Goal: Task Accomplishment & Management: Complete application form

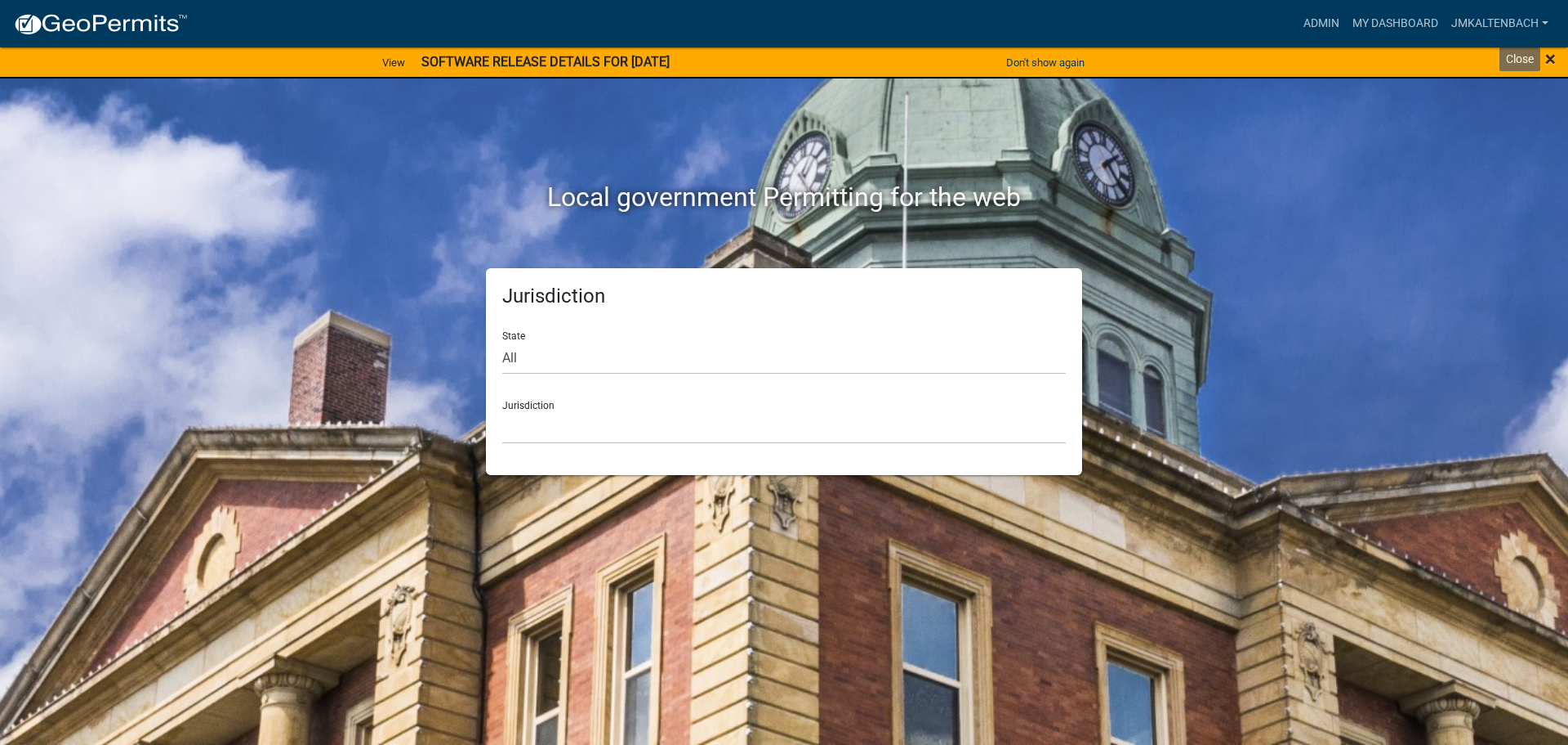
click at [1553, 54] on span "×" at bounding box center [1551, 59] width 11 height 23
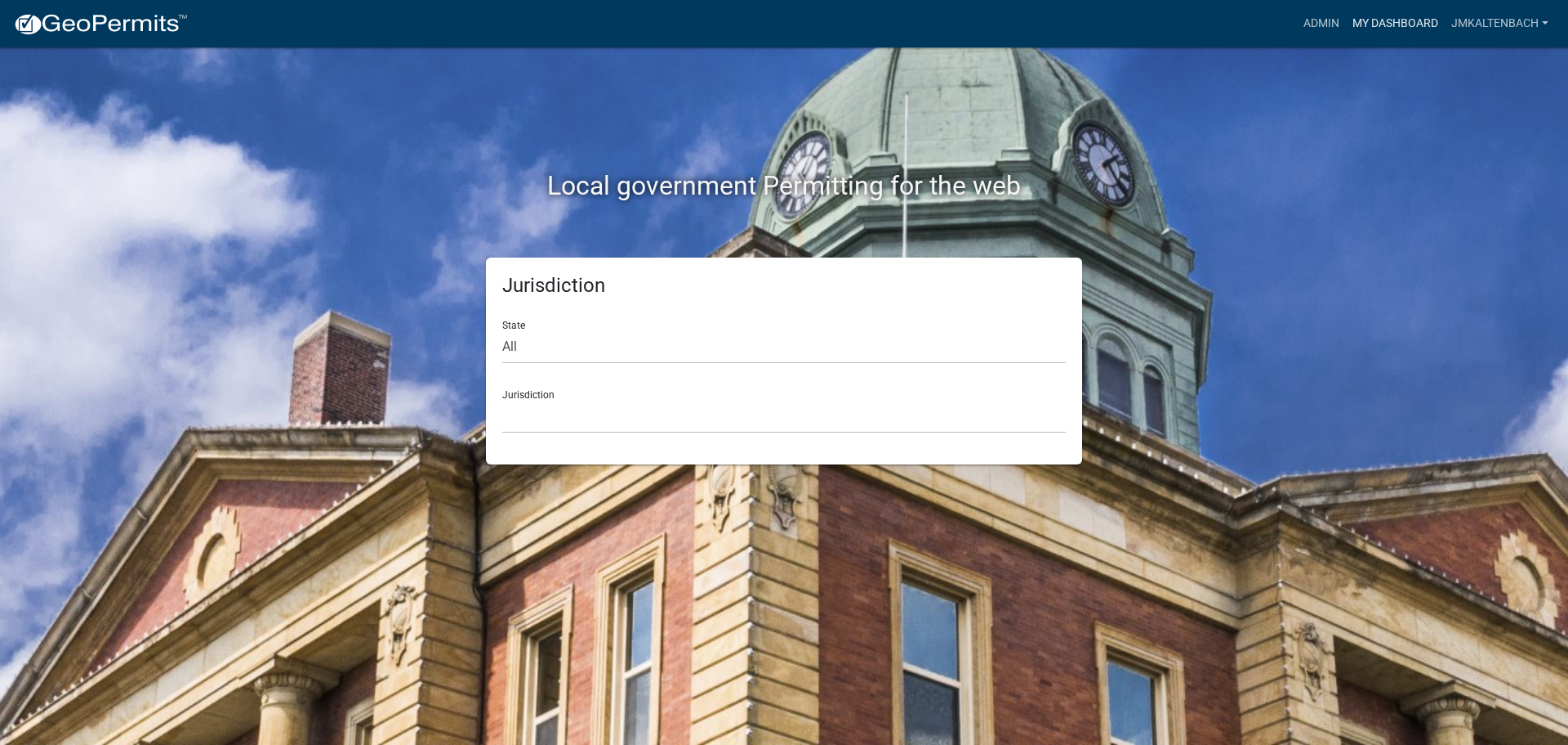
click at [1368, 24] on link "My Dashboard" at bounding box center [1396, 23] width 99 height 31
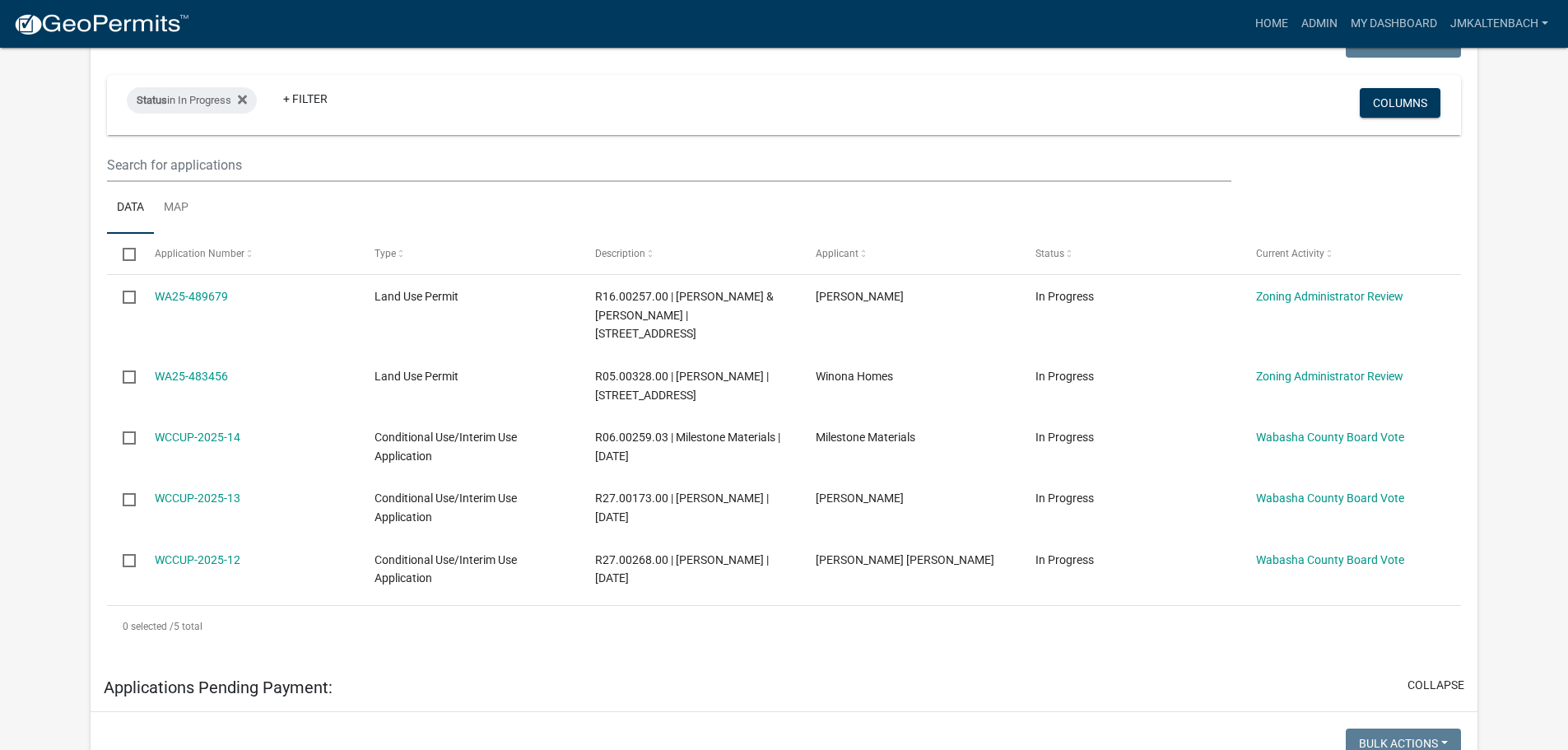
scroll to position [329, 0]
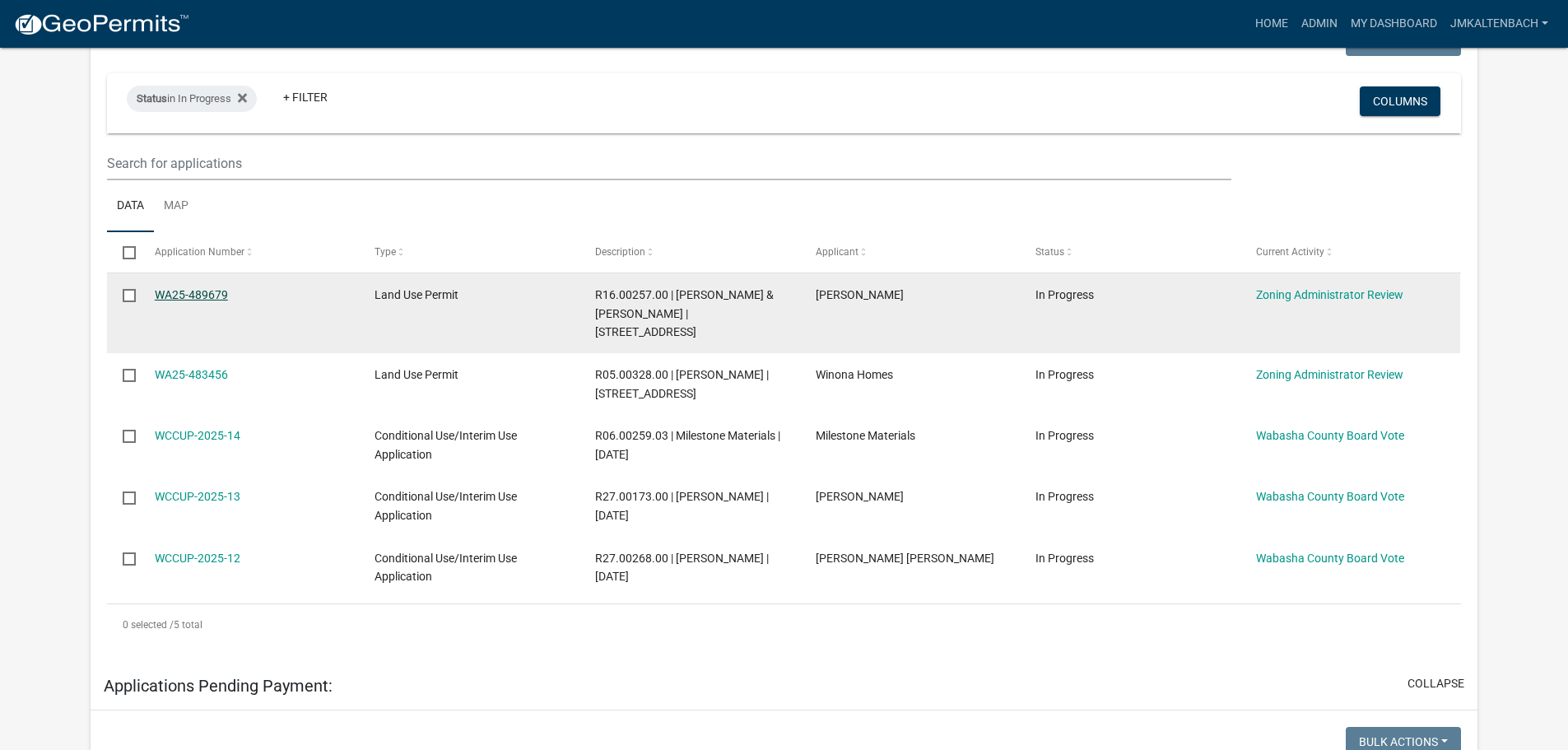
click at [187, 298] on link "WA25-489679" at bounding box center [191, 295] width 73 height 13
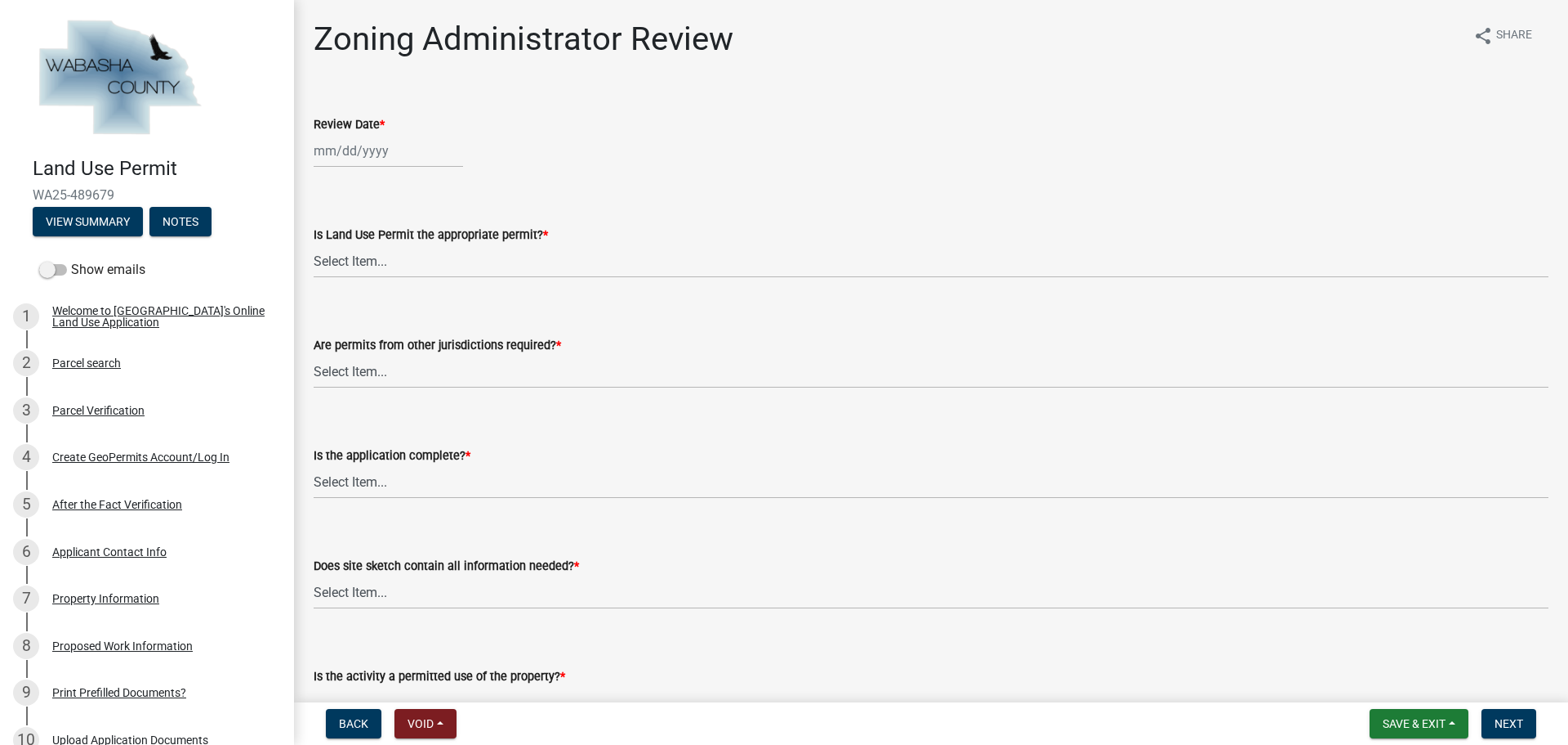
select select "10"
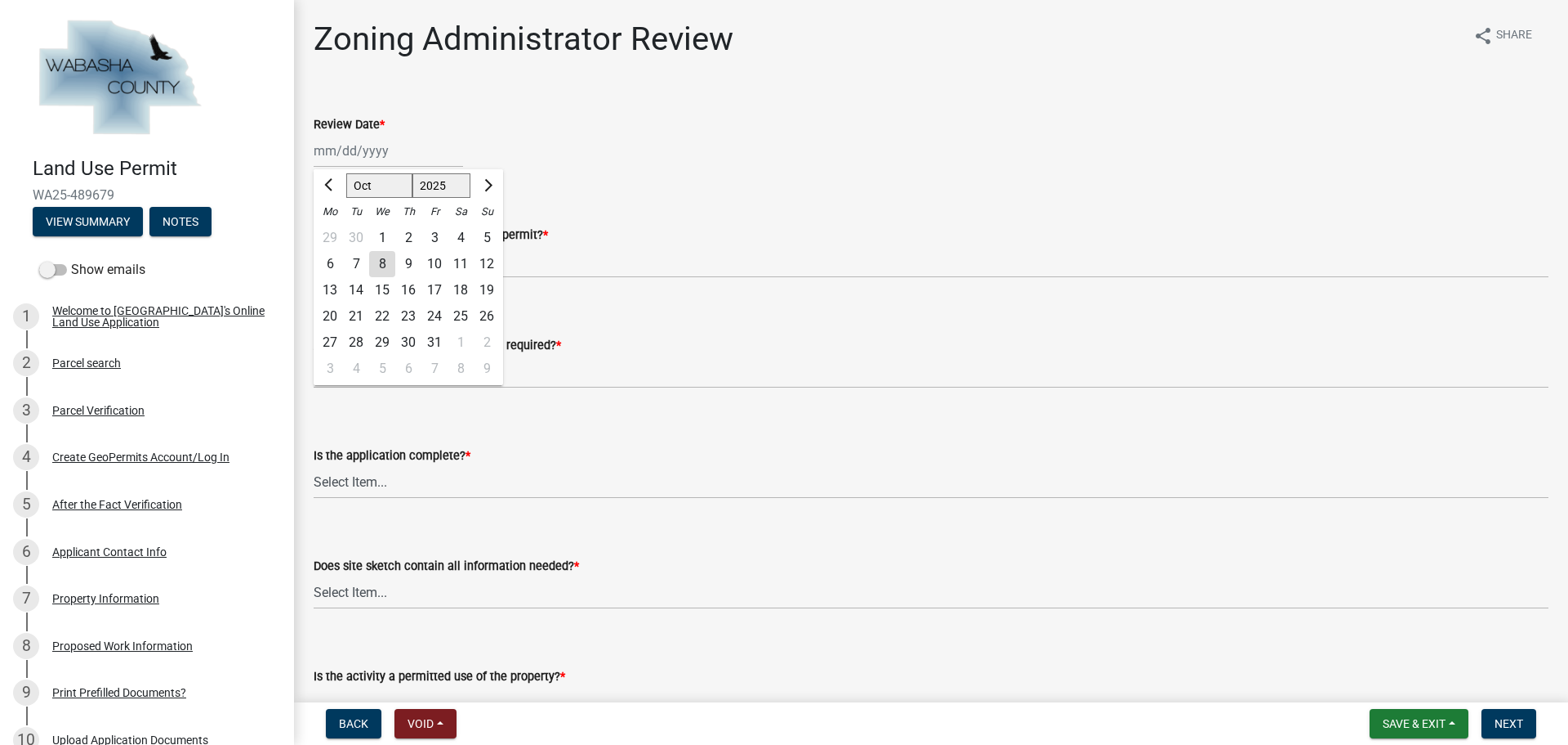
click at [368, 151] on div "Apr May Jun [DATE] Aug Sep Oct Nov [DATE] 2026 Mo Tu We Th Fr Sa Su 29 30 1 2 3…" at bounding box center [388, 151] width 150 height 34
click at [383, 258] on div "8" at bounding box center [382, 263] width 26 height 26
type input "[DATE]"
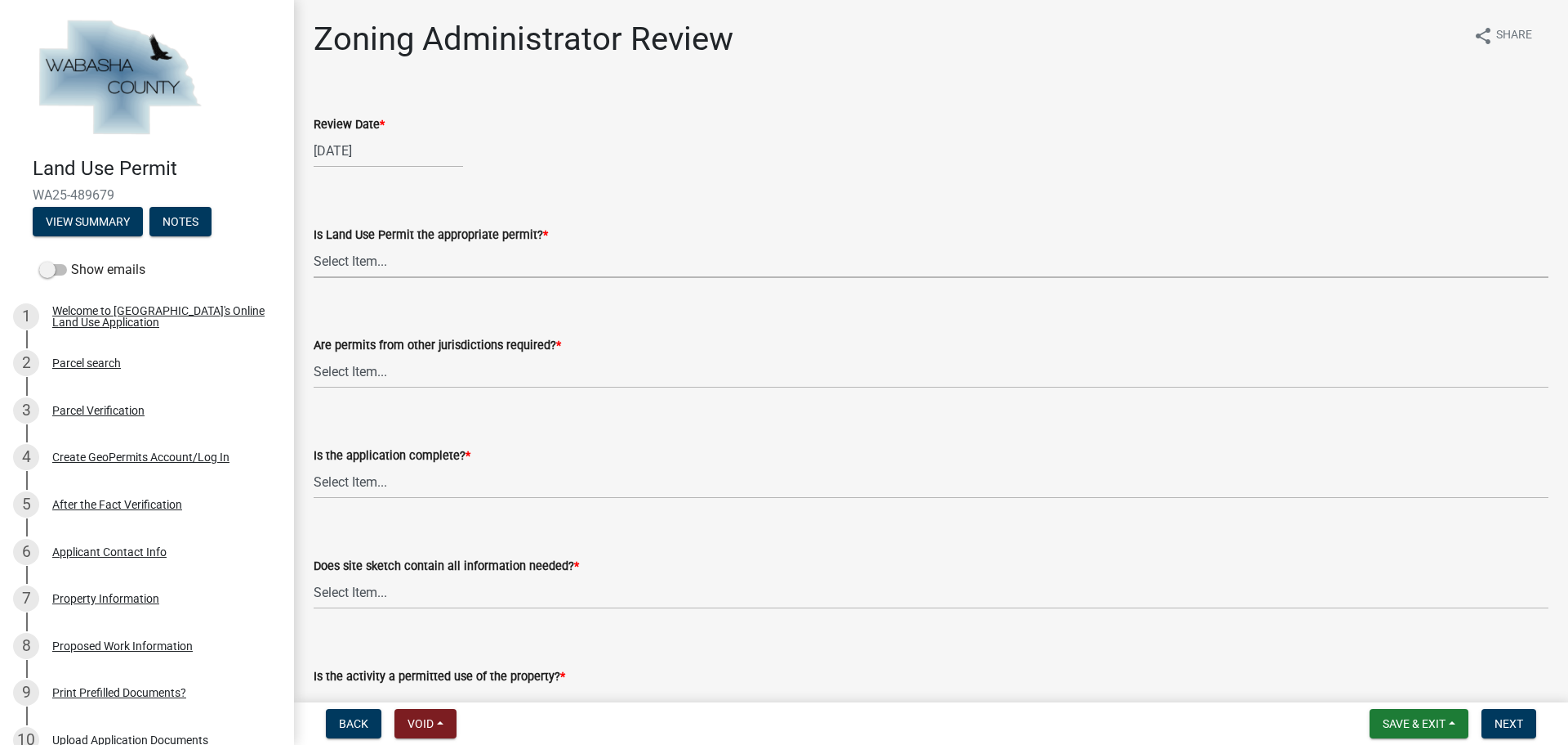
click at [408, 271] on select "Select Item... Yes No, Buildling & Land Use Permit required. No, Flat Fee Permi…" at bounding box center [931, 262] width 1235 height 34
click at [314, 245] on select "Select Item... Yes No, Buildling & Land Use Permit required. No, Flat Fee Permi…" at bounding box center [931, 262] width 1235 height 34
select select "158e95ca-2f03-4e35-a360-4577b5f6cada"
click at [492, 372] on select "Select Item... No Yes, federal, state and/or township permit required" at bounding box center [931, 372] width 1235 height 34
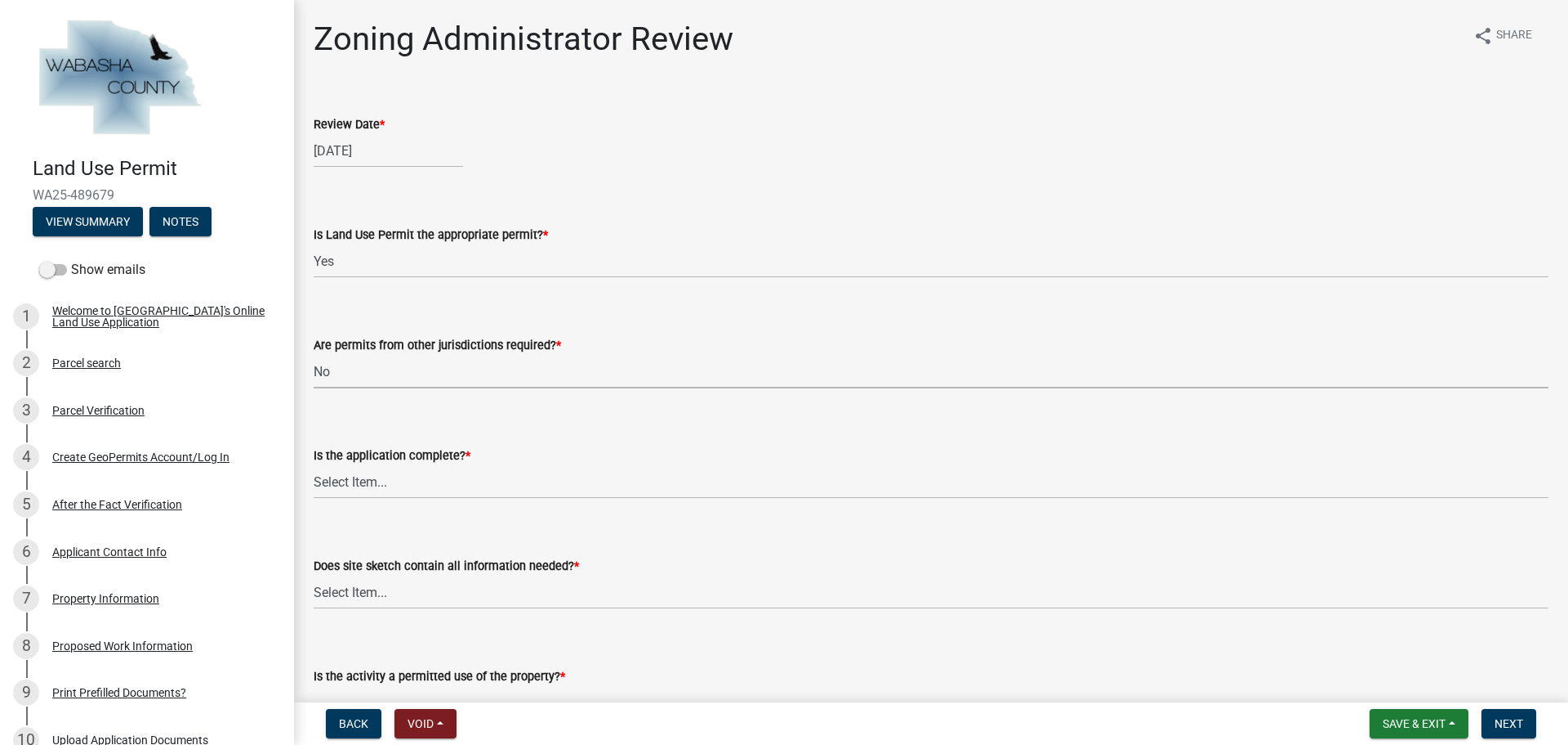
click at [314, 355] on select "Select Item... No Yes, federal, state and/or township permit required" at bounding box center [931, 372] width 1235 height 34
select select "158e95ca-2f03-4e35-a360-4577b5f6cada"
click at [433, 484] on select "Select Item... Application is complete Application is NOT complete" at bounding box center [931, 482] width 1235 height 34
click at [314, 465] on select "Select Item... Application is complete Application is NOT complete" at bounding box center [931, 482] width 1235 height 34
select select "671d8369-c3c7-4be6-b584-db08b9e94e67"
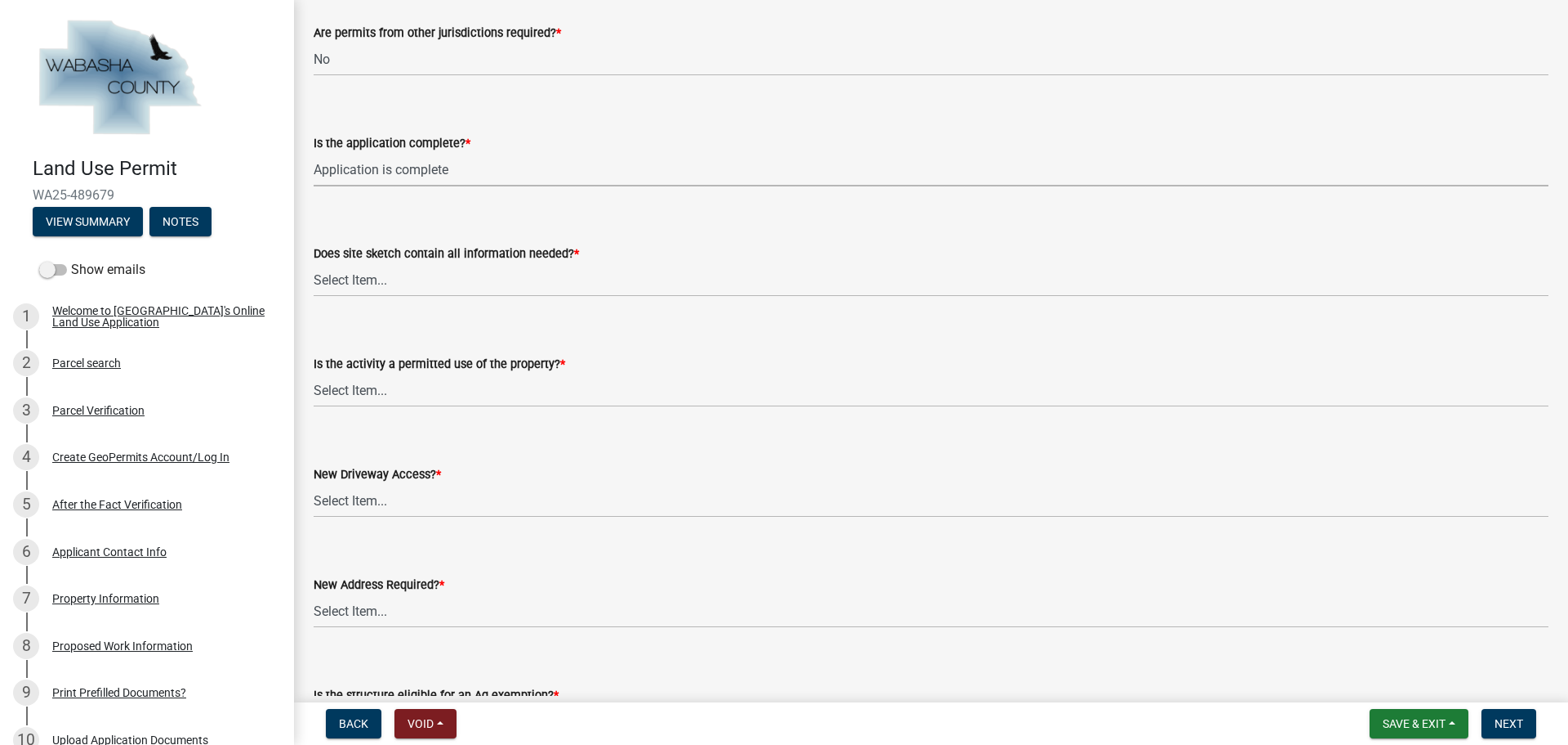
scroll to position [327, 0]
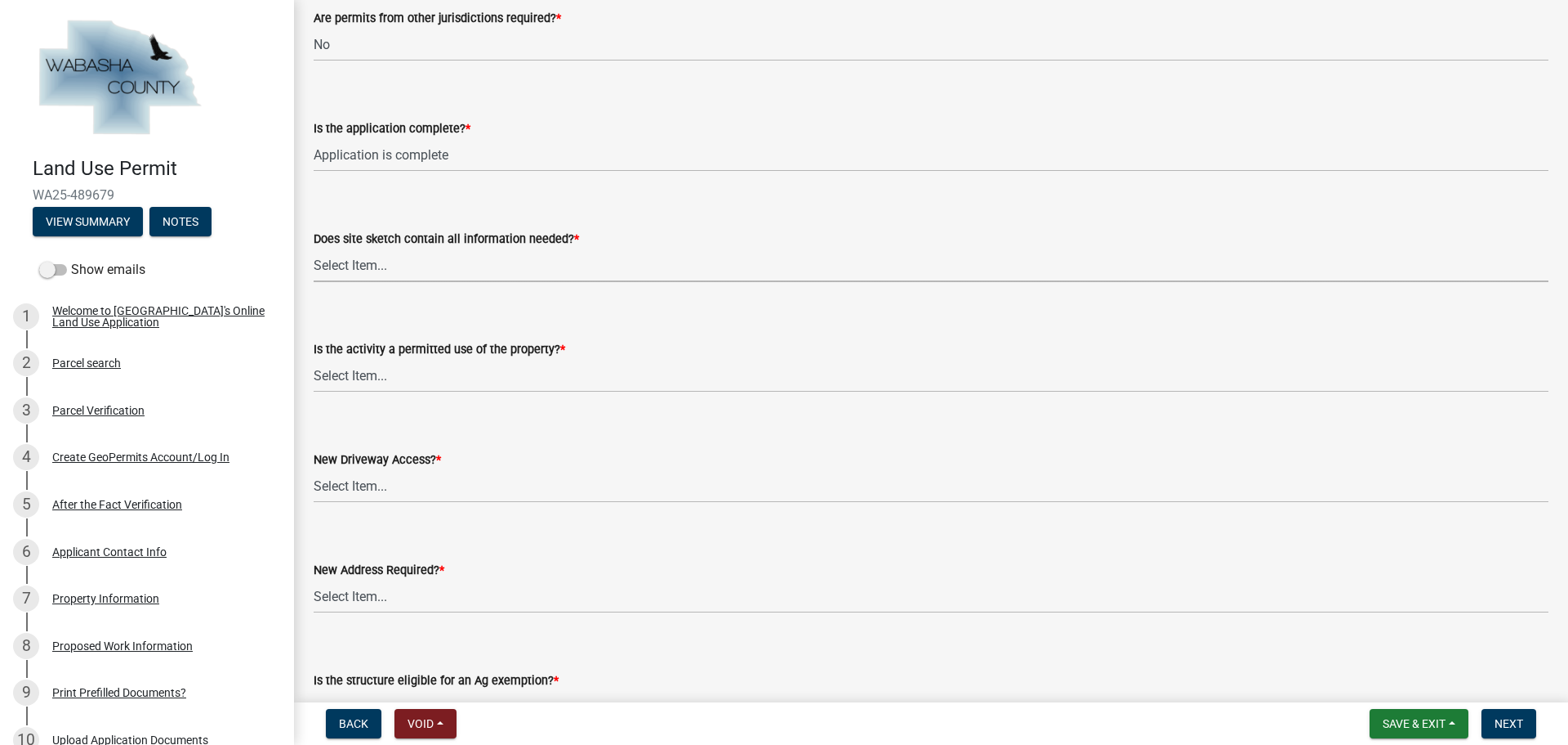
click at [455, 261] on select "Select Item... Yes No Site sketch required, but not submitted Not applicable" at bounding box center [931, 265] width 1235 height 34
click at [314, 248] on select "Select Item... Yes No Site sketch required, but not submitted Not applicable" at bounding box center [931, 265] width 1235 height 34
select select "a39db8d0-b77e-480b-b9d5-ef2be82f9f48"
click at [428, 386] on select "Select Item... Yes No" at bounding box center [931, 376] width 1235 height 34
click at [314, 359] on select "Select Item... Yes No" at bounding box center [931, 376] width 1235 height 34
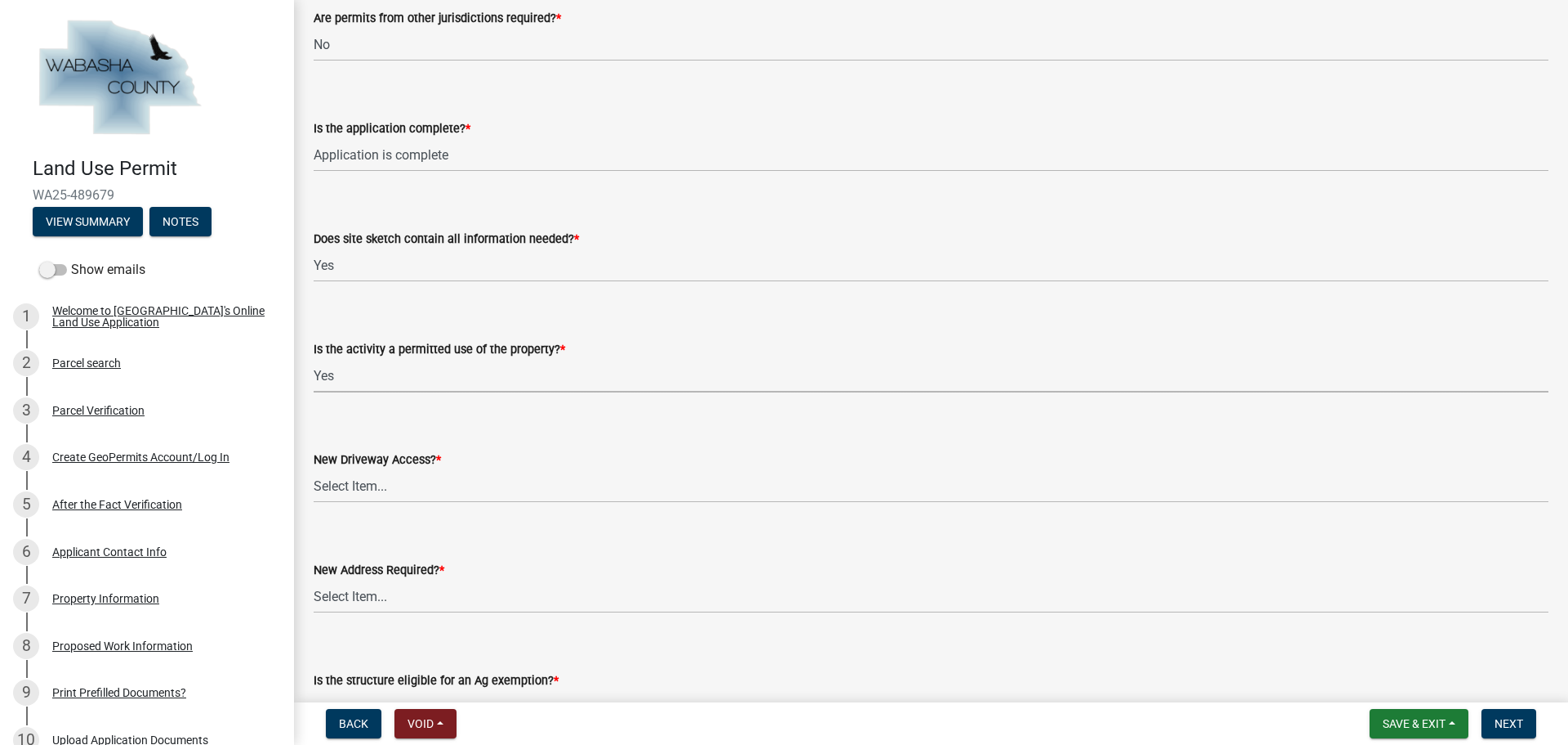
select select "d059022e-a5ac-4c97-929e-83327d877ff8"
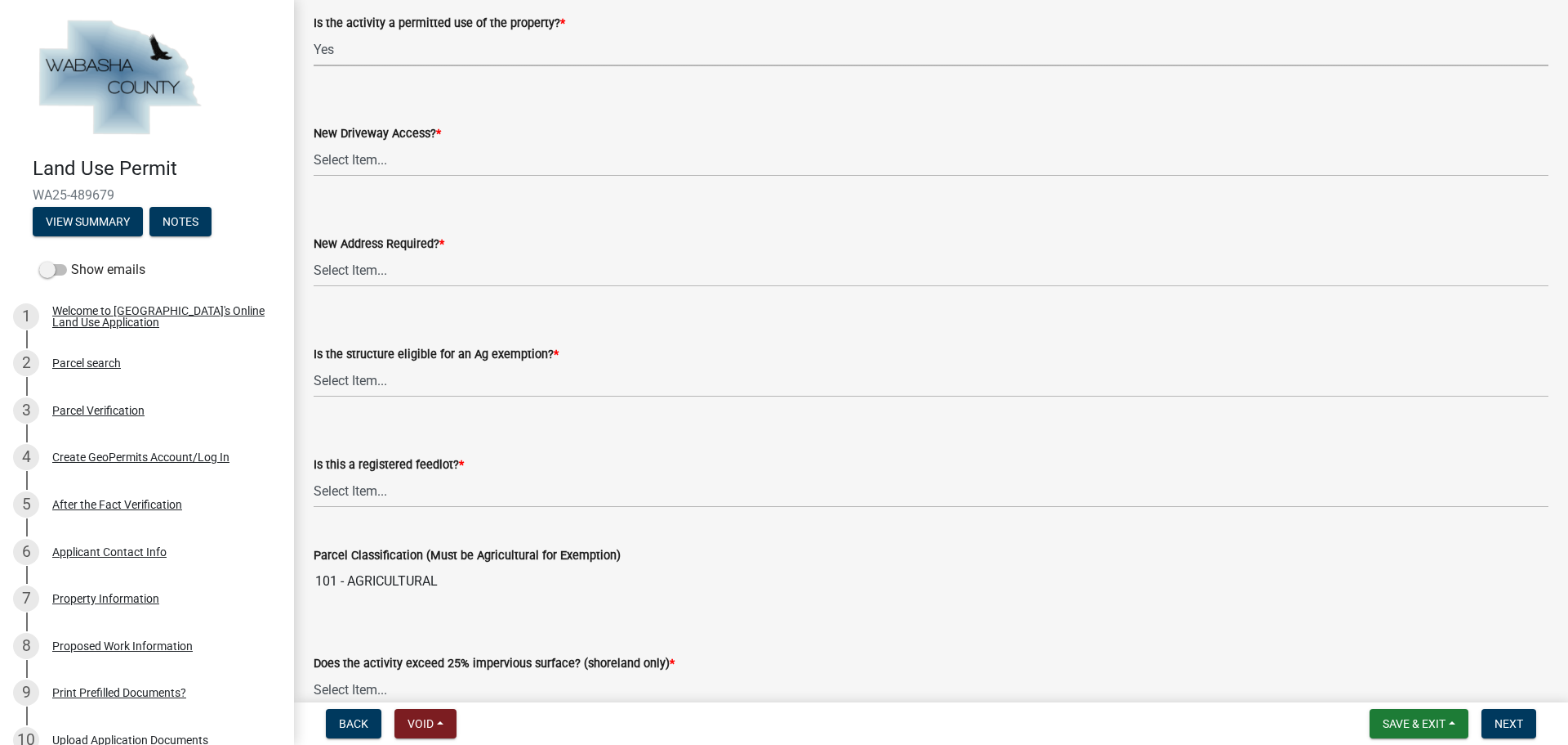
scroll to position [654, 0]
click at [480, 140] on div "New Driveway Access? *" at bounding box center [931, 132] width 1235 height 20
click at [359, 157] on select "Select Item... No Yes, State or US Highway Driveway Permit Required Yes, [GEOGR…" at bounding box center [931, 159] width 1235 height 34
click at [314, 142] on select "Select Item... No Yes, State or US Highway Driveway Permit Required Yes, [GEOGR…" at bounding box center [931, 159] width 1235 height 34
select select "eb942f02-afc3-4074-8c0d-082139c2cbd1"
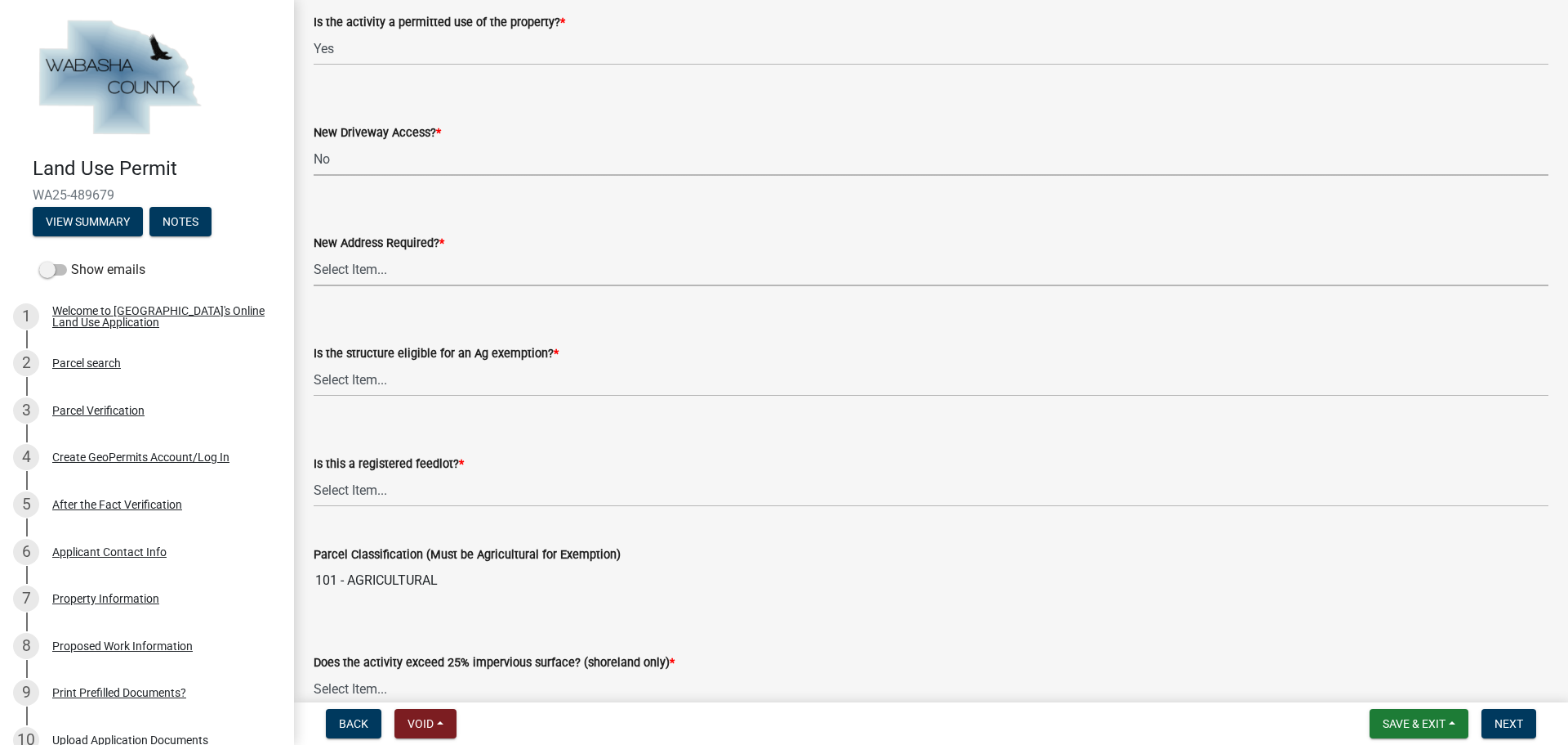
click at [394, 275] on select "Select Item... Yes No" at bounding box center [931, 270] width 1235 height 34
click at [314, 253] on select "Select Item... Yes No" at bounding box center [931, 270] width 1235 height 34
select select "eb942f02-afc3-4074-8c0d-082139c2cbd1"
click at [401, 386] on select "Select Item... Yes No Not Applicable" at bounding box center [931, 380] width 1235 height 34
click at [314, 363] on select "Select Item... Yes No Not Applicable" at bounding box center [931, 380] width 1235 height 34
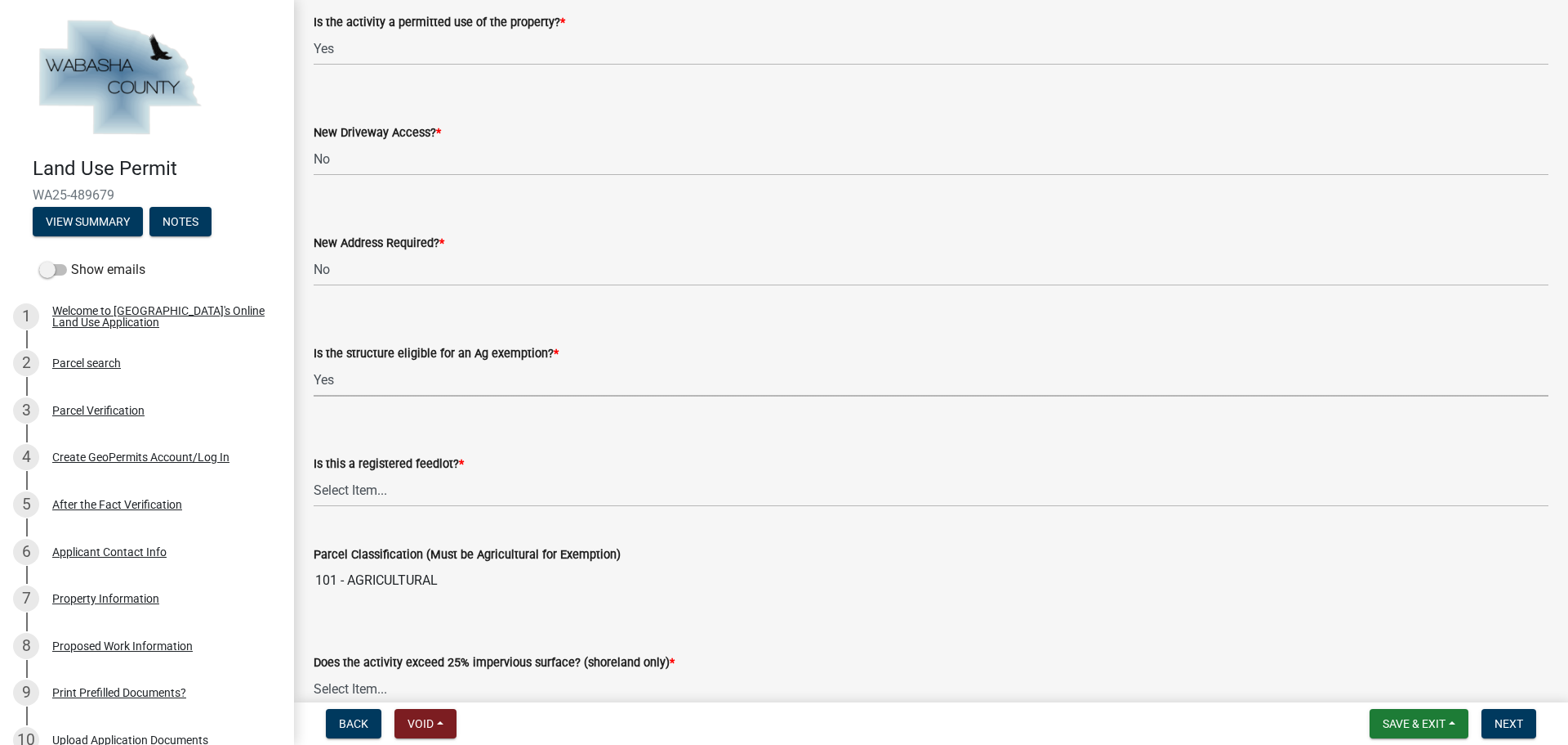
select select "69b43f8e-ae61-4877-9f21-de52480dbf6d"
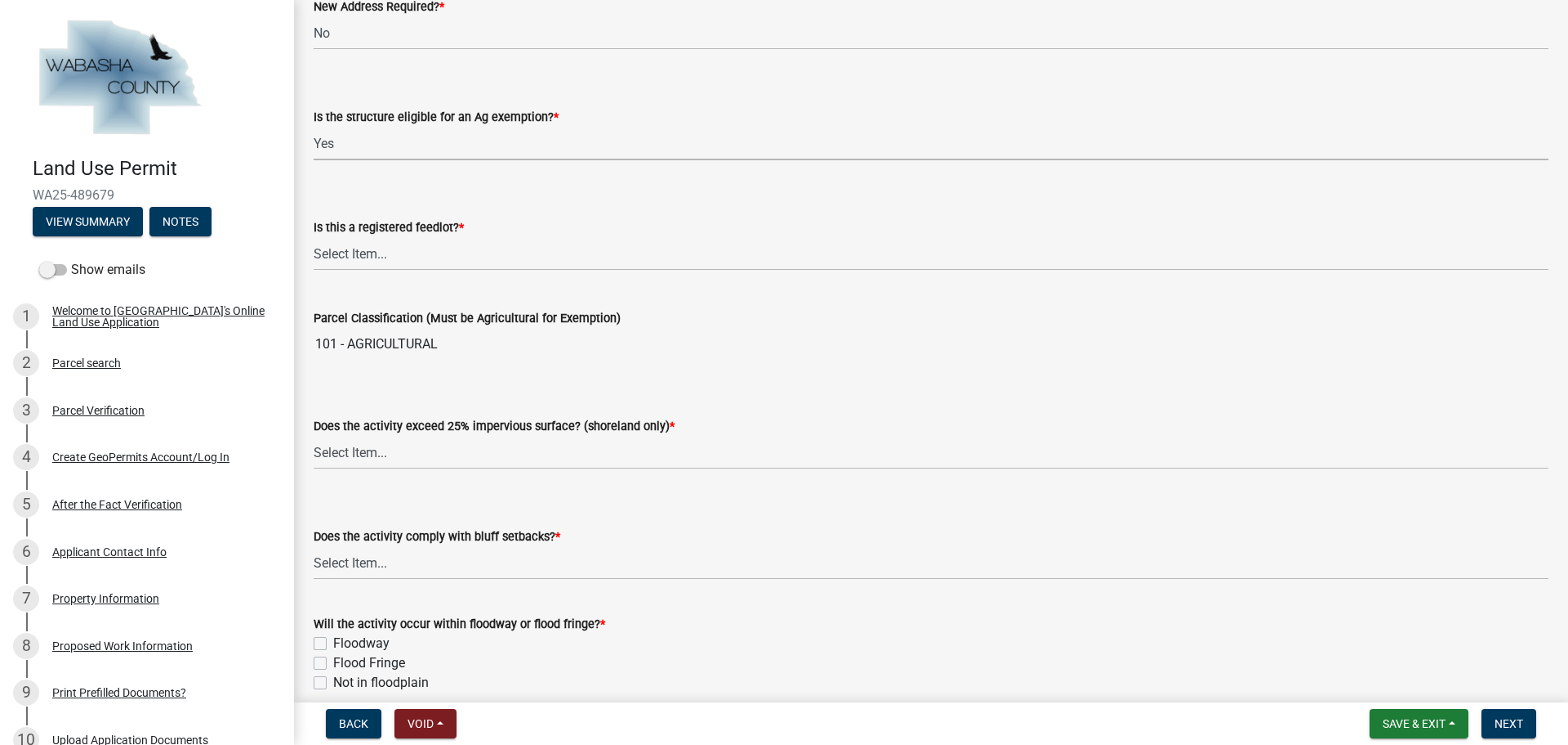
scroll to position [899, 0]
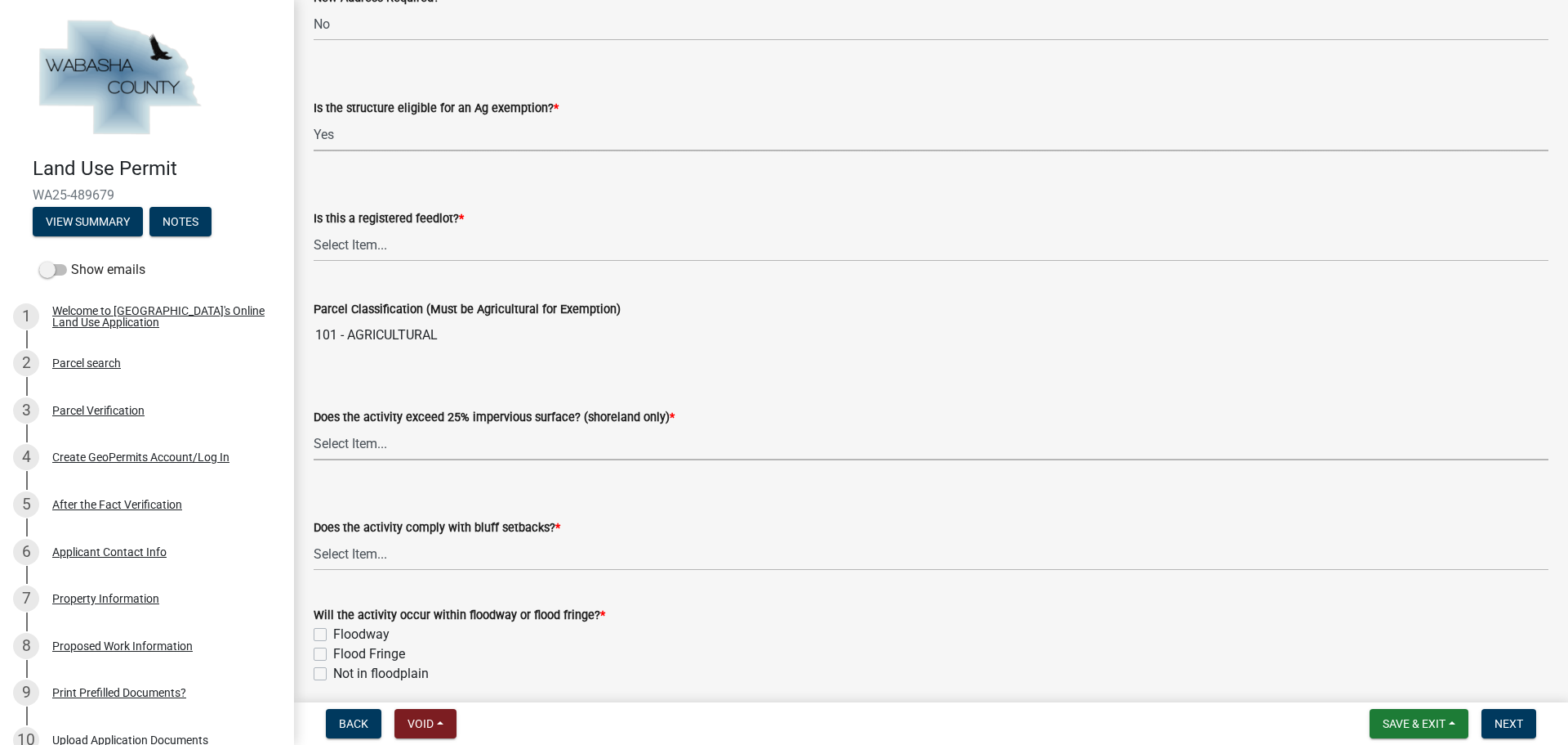
click at [425, 444] on select "Select Item... Yes No Not Applicable" at bounding box center [931, 443] width 1235 height 34
click at [314, 427] on select "Select Item... Yes No Not Applicable" at bounding box center [931, 443] width 1235 height 34
select select "e2d1d5f1-7c67-46d8-9d4d-ba64209e867c"
click at [384, 239] on select "Select Item... Yes No Not Applicable" at bounding box center [931, 245] width 1235 height 34
click at [314, 228] on select "Select Item... Yes No Not Applicable" at bounding box center [931, 245] width 1235 height 34
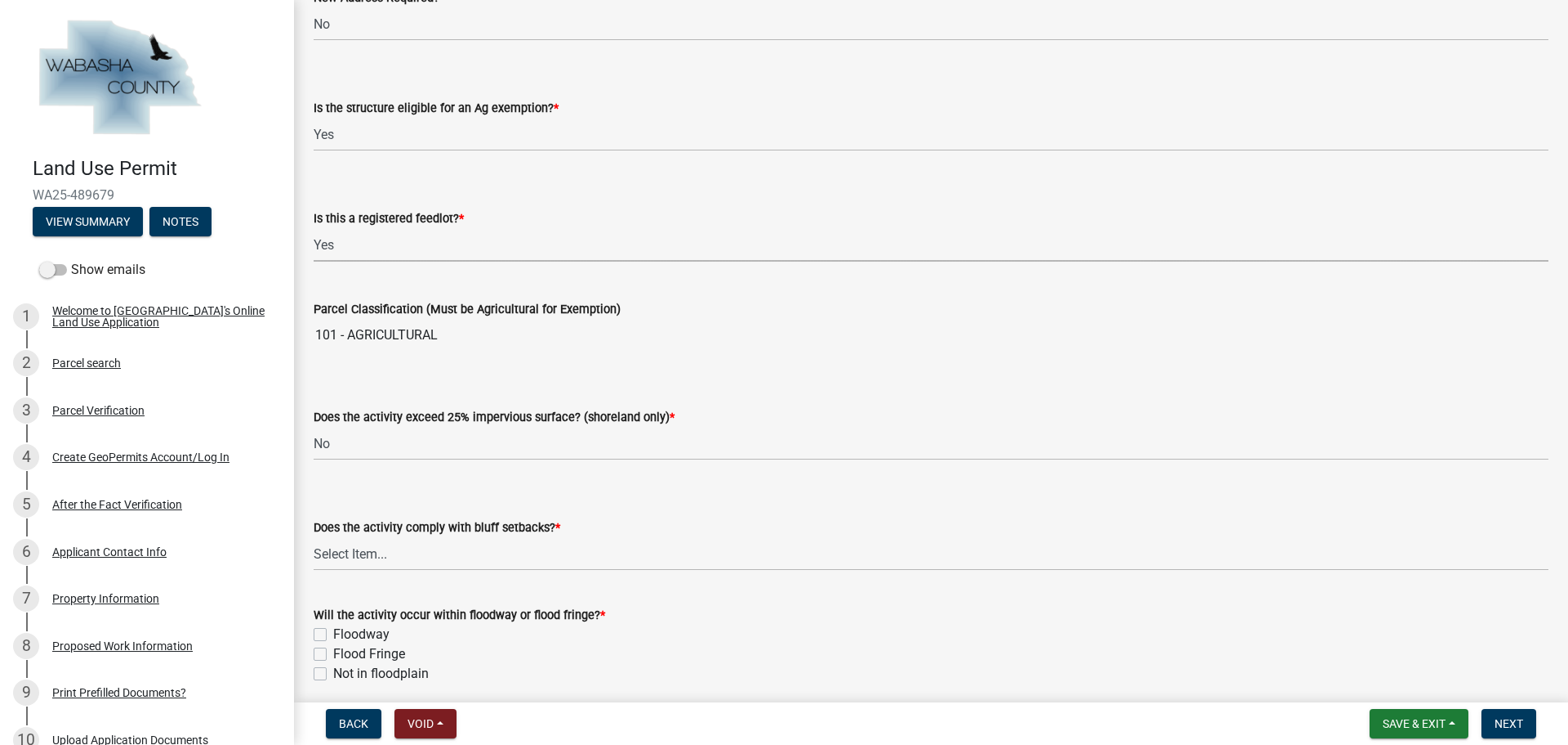
select select "479ddf22-7449-4818-804d-f8d34f2d83f0"
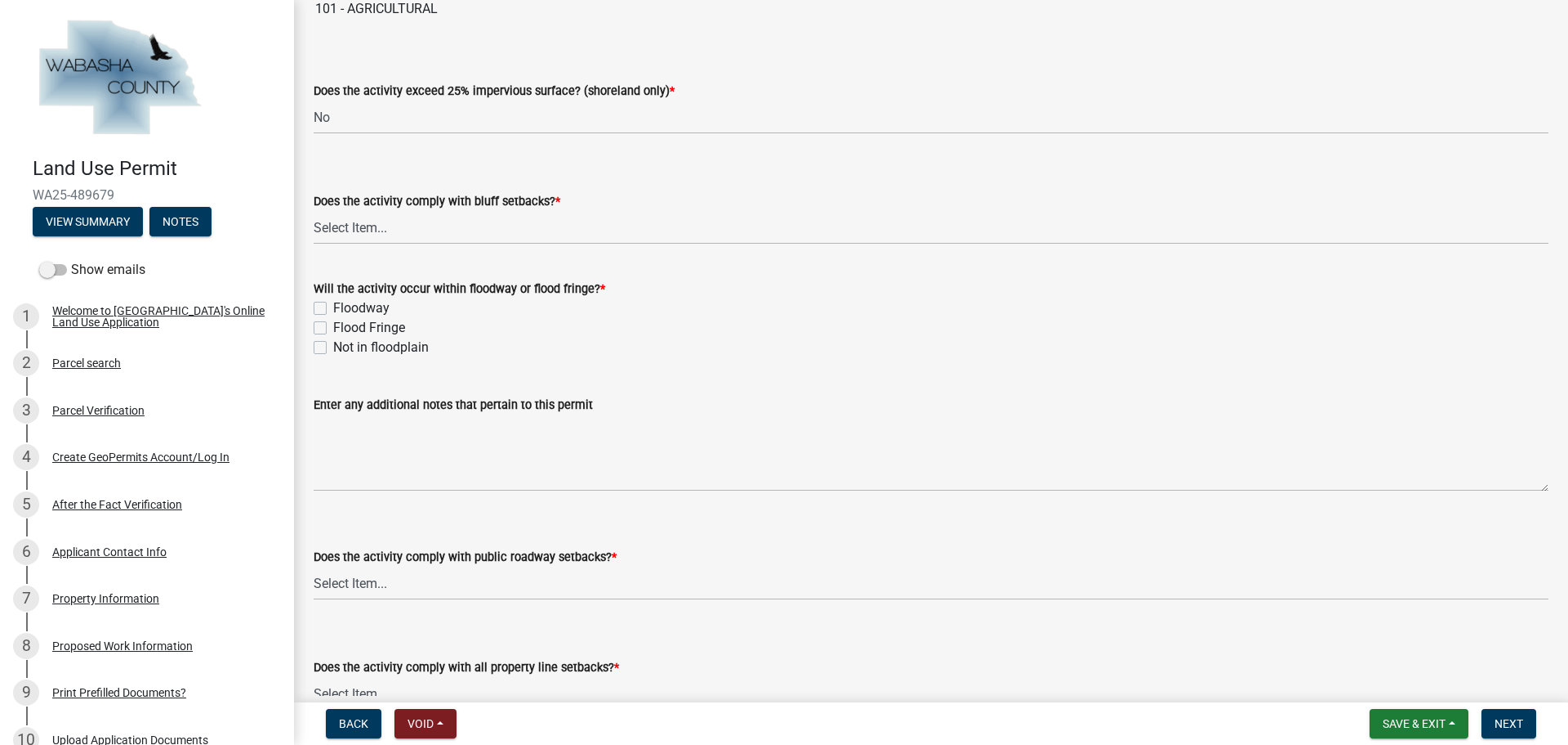
scroll to position [1226, 0]
click at [386, 231] on select "Select Item... Yes No" at bounding box center [931, 227] width 1235 height 34
click at [314, 210] on select "Select Item... Yes No" at bounding box center [931, 227] width 1235 height 34
select select "859a0218-cc0d-40d5-bae5-c23d2a518598"
click at [333, 349] on label "Not in floodplain" at bounding box center [381, 347] width 96 height 20
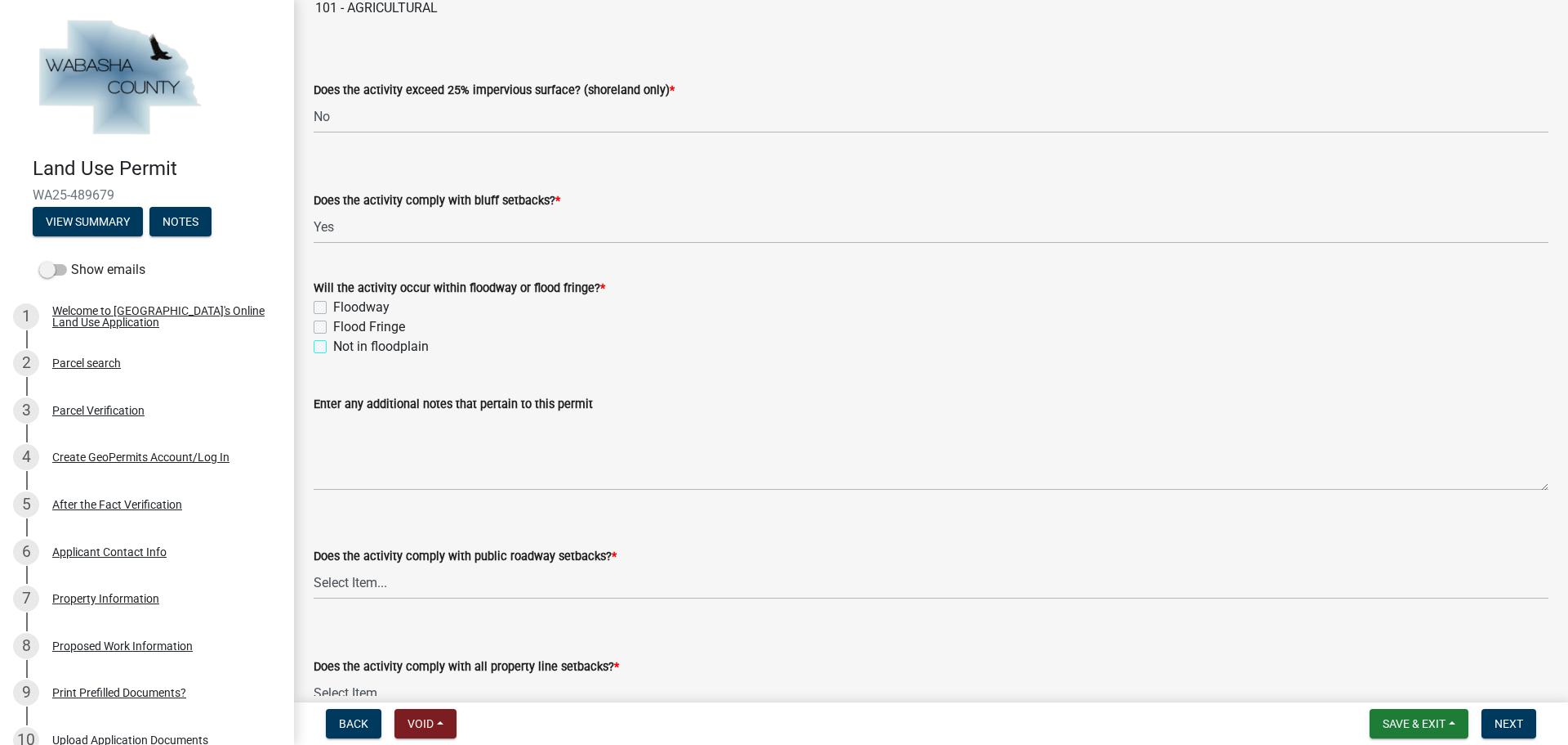
click at [333, 348] on input "Not in floodplain" at bounding box center [339, 342] width 11 height 11
checkbox input "true"
checkbox input "false"
checkbox input "true"
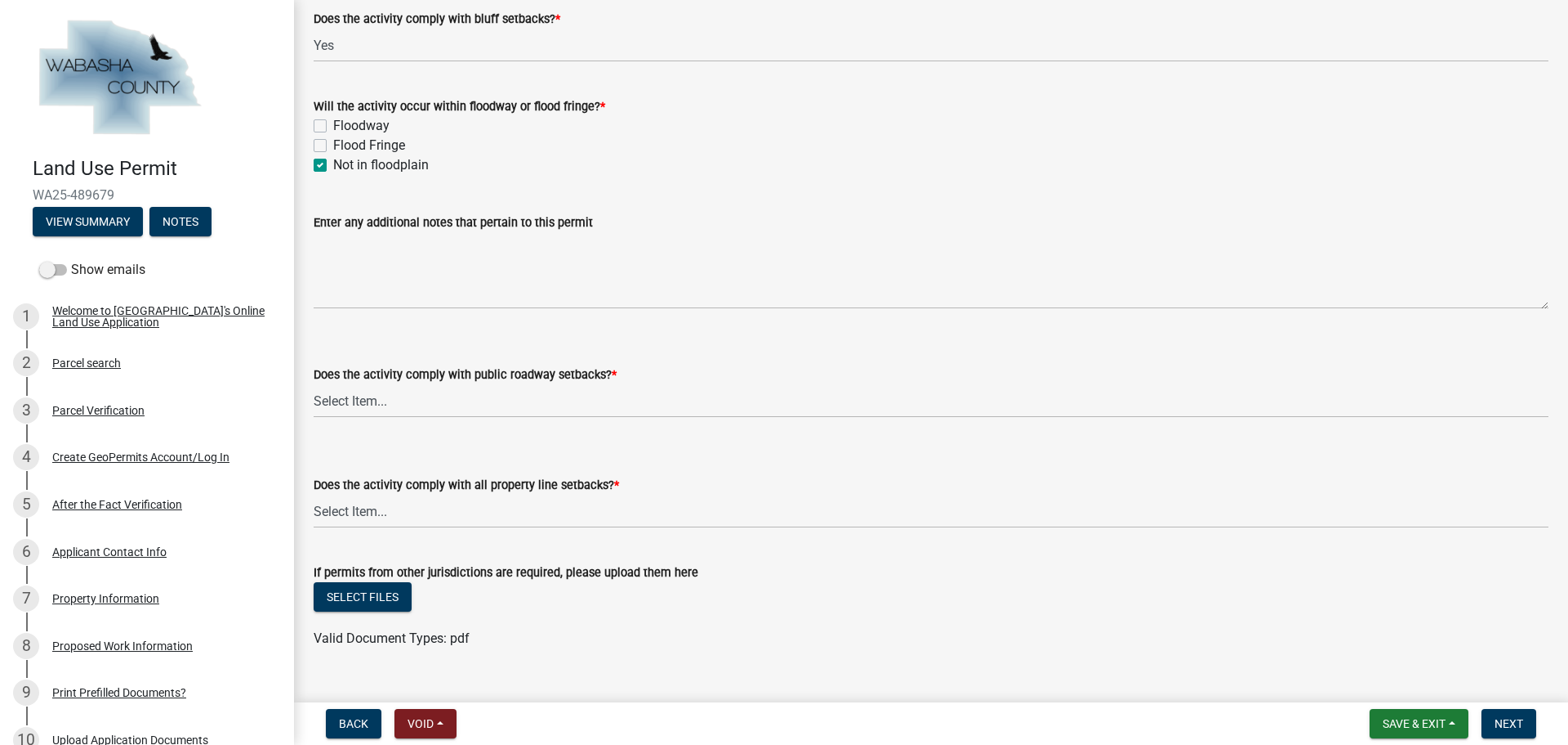
scroll to position [1439, 0]
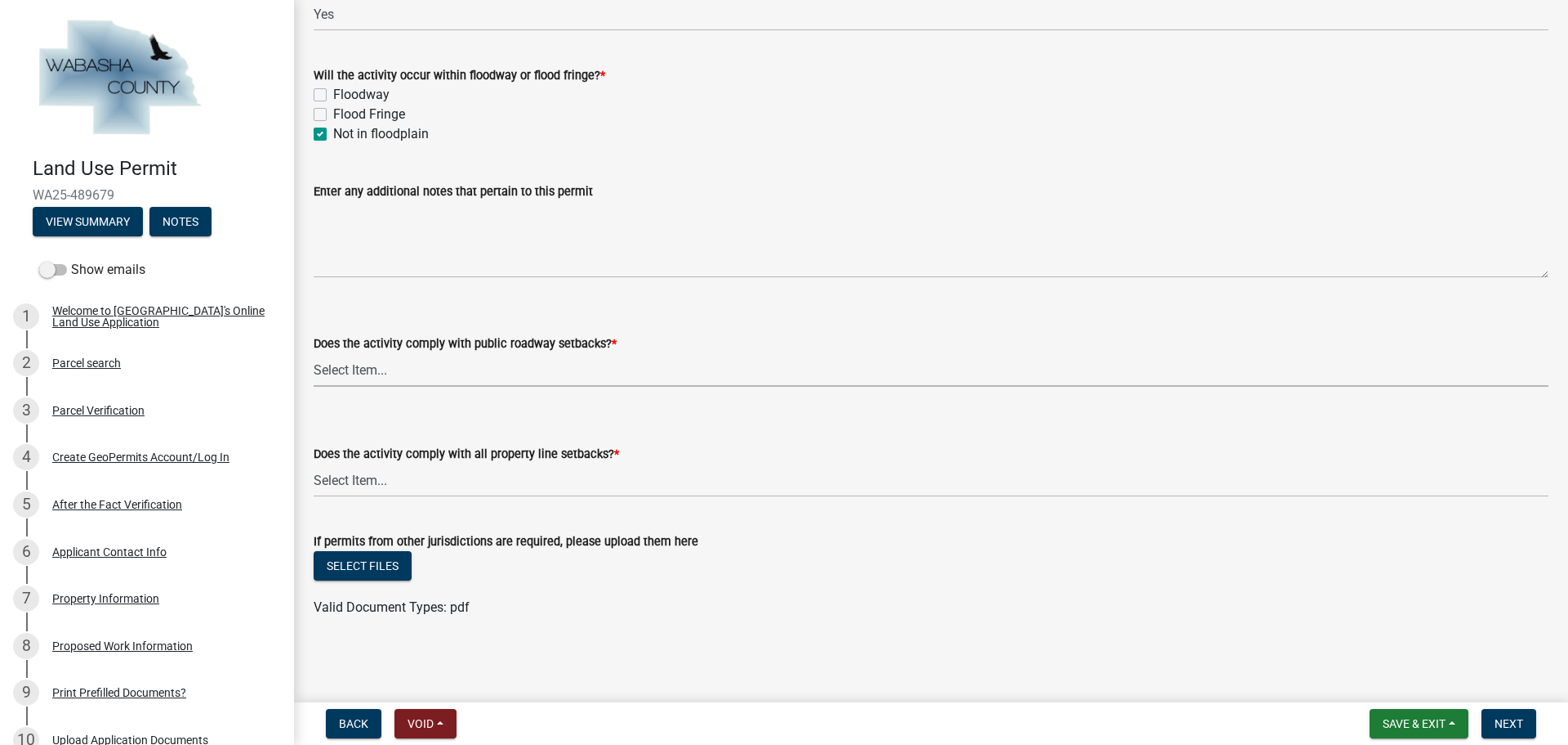
click at [526, 374] on select "Select Item... Yes No, Proposed activity occurs within roadway setback" at bounding box center [931, 370] width 1235 height 34
click at [314, 353] on select "Select Item... Yes No, Proposed activity occurs within roadway setback" at bounding box center [931, 370] width 1235 height 34
select select "859a0218-cc0d-40d5-bae5-c23d2a518598"
click at [484, 485] on select "Select Item... Yes No, Proposed activity occurs within property line setback" at bounding box center [931, 481] width 1235 height 34
click at [314, 464] on select "Select Item... Yes No, Proposed activity occurs within property line setback" at bounding box center [931, 481] width 1235 height 34
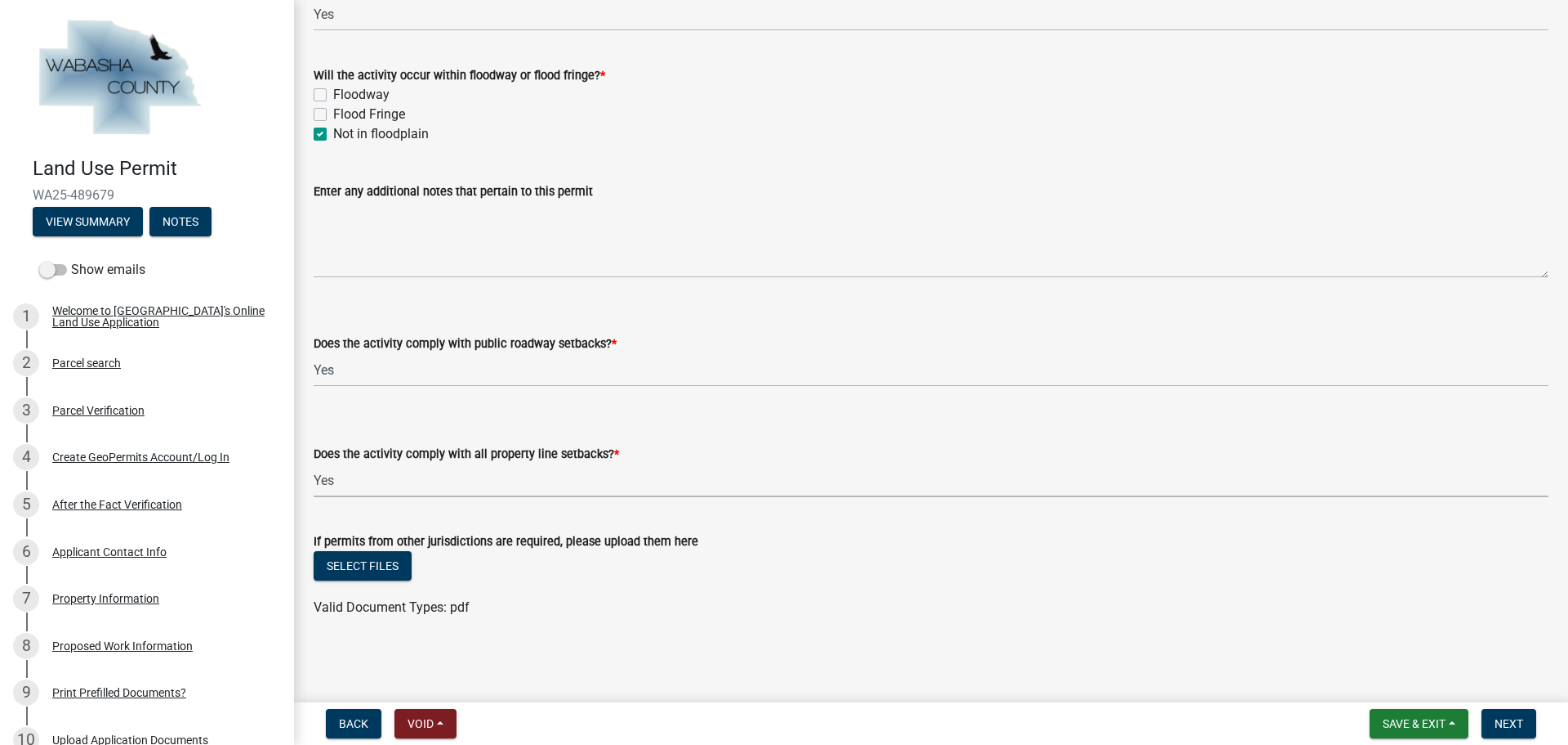
select select "859a0218-cc0d-40d5-bae5-c23d2a518598"
click at [1510, 724] on span "Next" at bounding box center [1509, 723] width 28 height 13
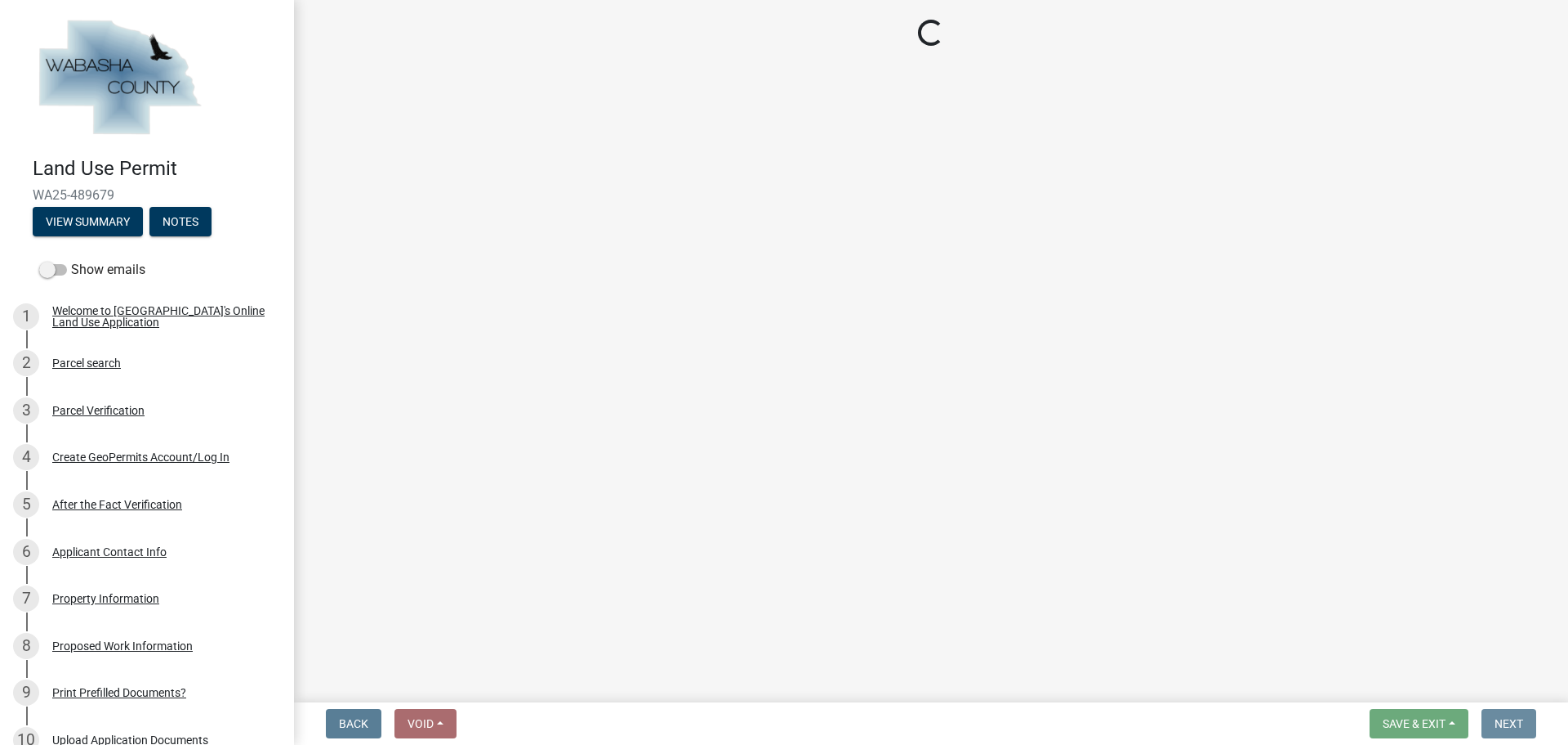
scroll to position [0, 0]
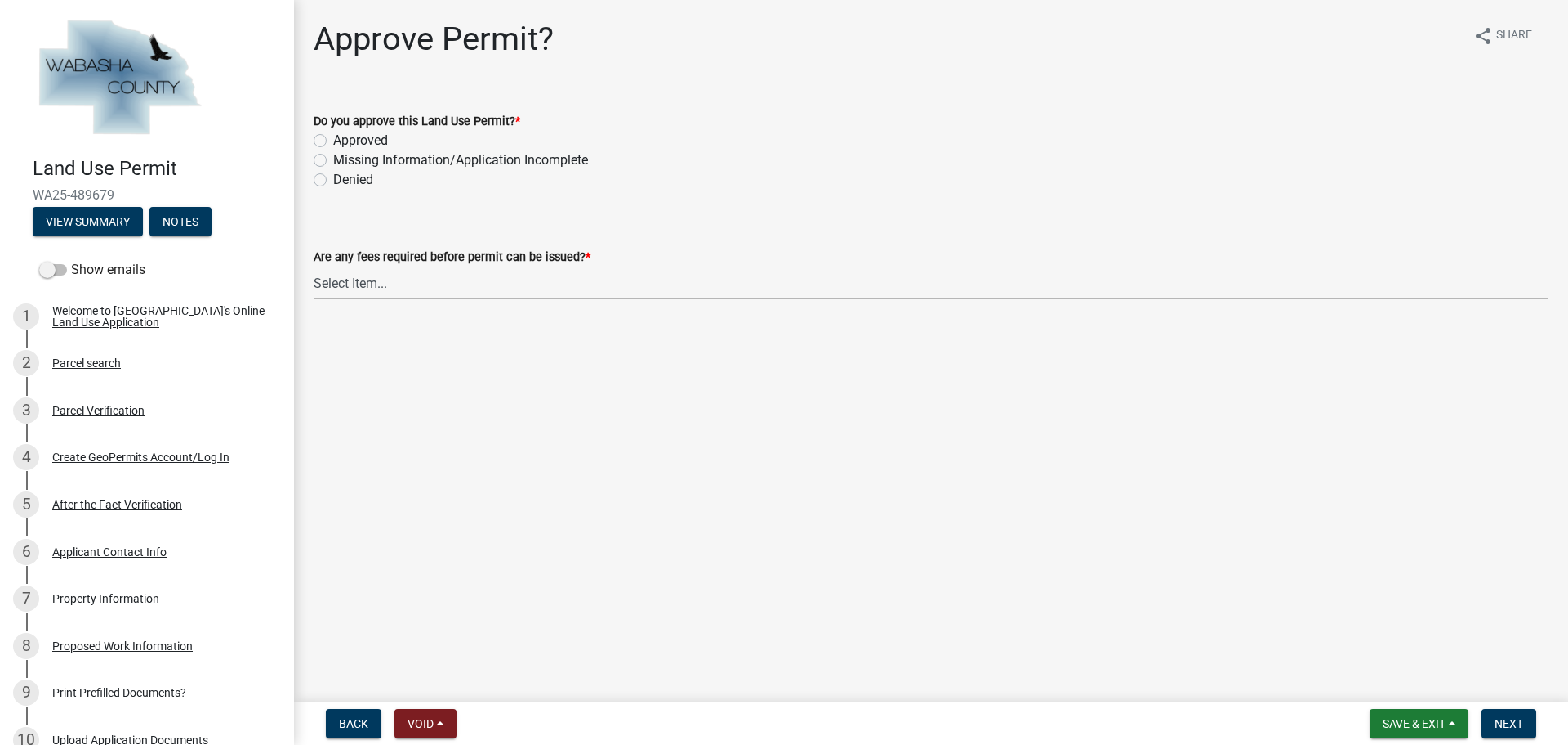
click at [333, 138] on label "Approved" at bounding box center [361, 140] width 55 height 20
click at [333, 138] on input "Approved" at bounding box center [339, 136] width 11 height 11
radio input "true"
click at [419, 285] on select "Select Item... No fees for this Land Use Permit Yes, fees due for Land Use Perm…" at bounding box center [931, 283] width 1235 height 34
click at [314, 266] on select "Select Item... No fees for this Land Use Permit Yes, fees due for Land Use Perm…" at bounding box center [931, 283] width 1235 height 34
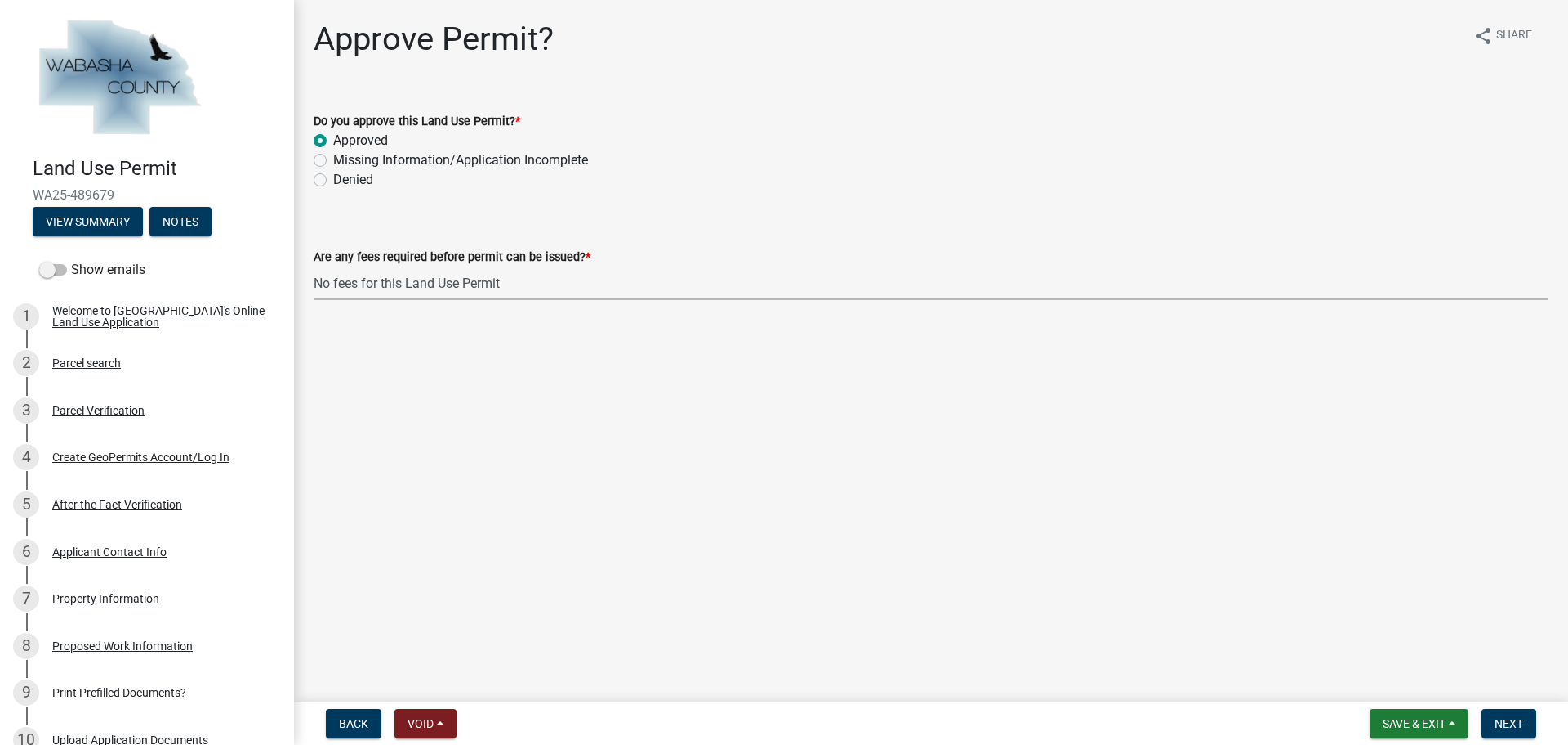
select select "a5f4806e-808f-4607-bc03-5b7f4a00c9d0"
click at [1493, 724] on button "Next" at bounding box center [1509, 723] width 55 height 29
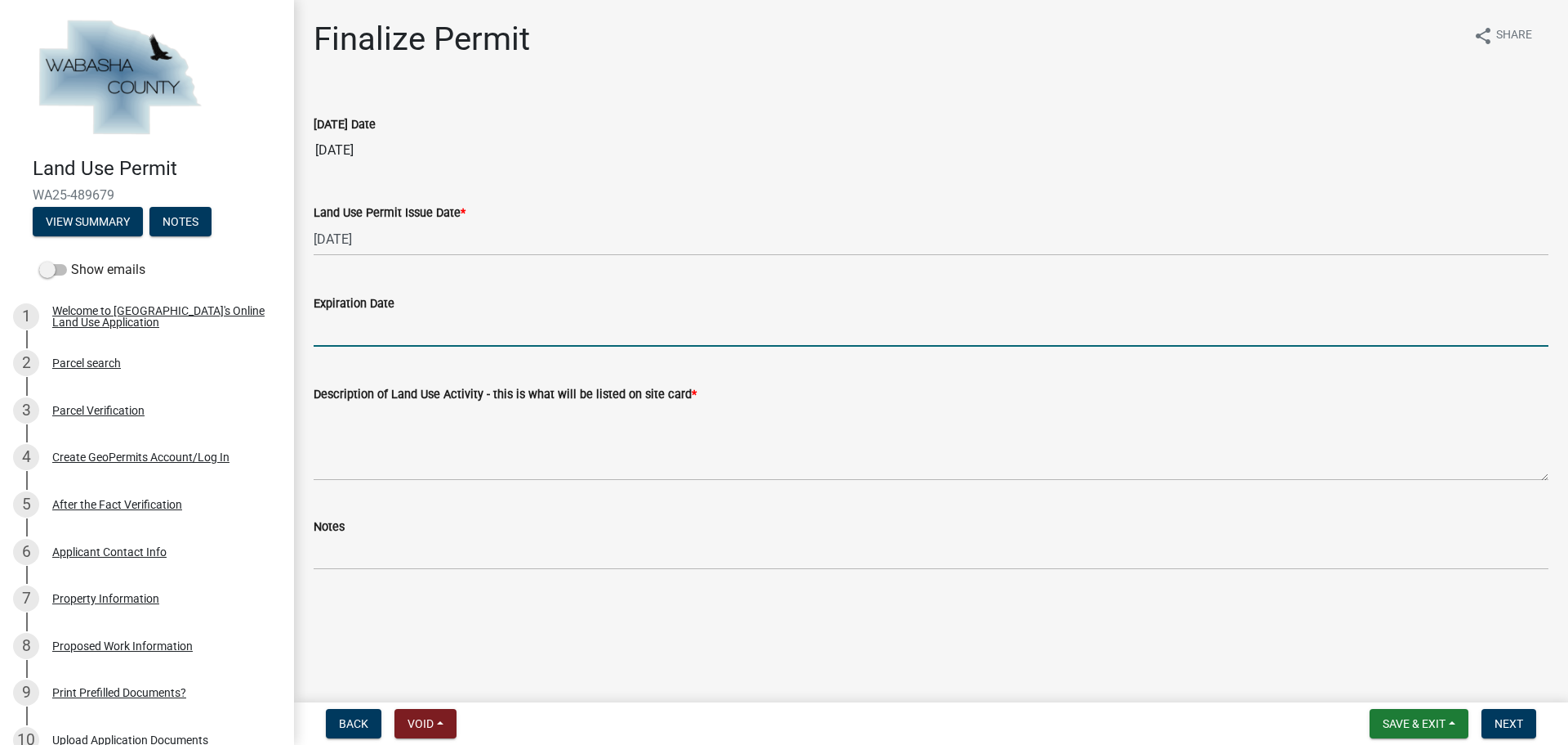
click at [370, 315] on input "Expiration Date" at bounding box center [931, 330] width 1235 height 34
type input "[DATE]"
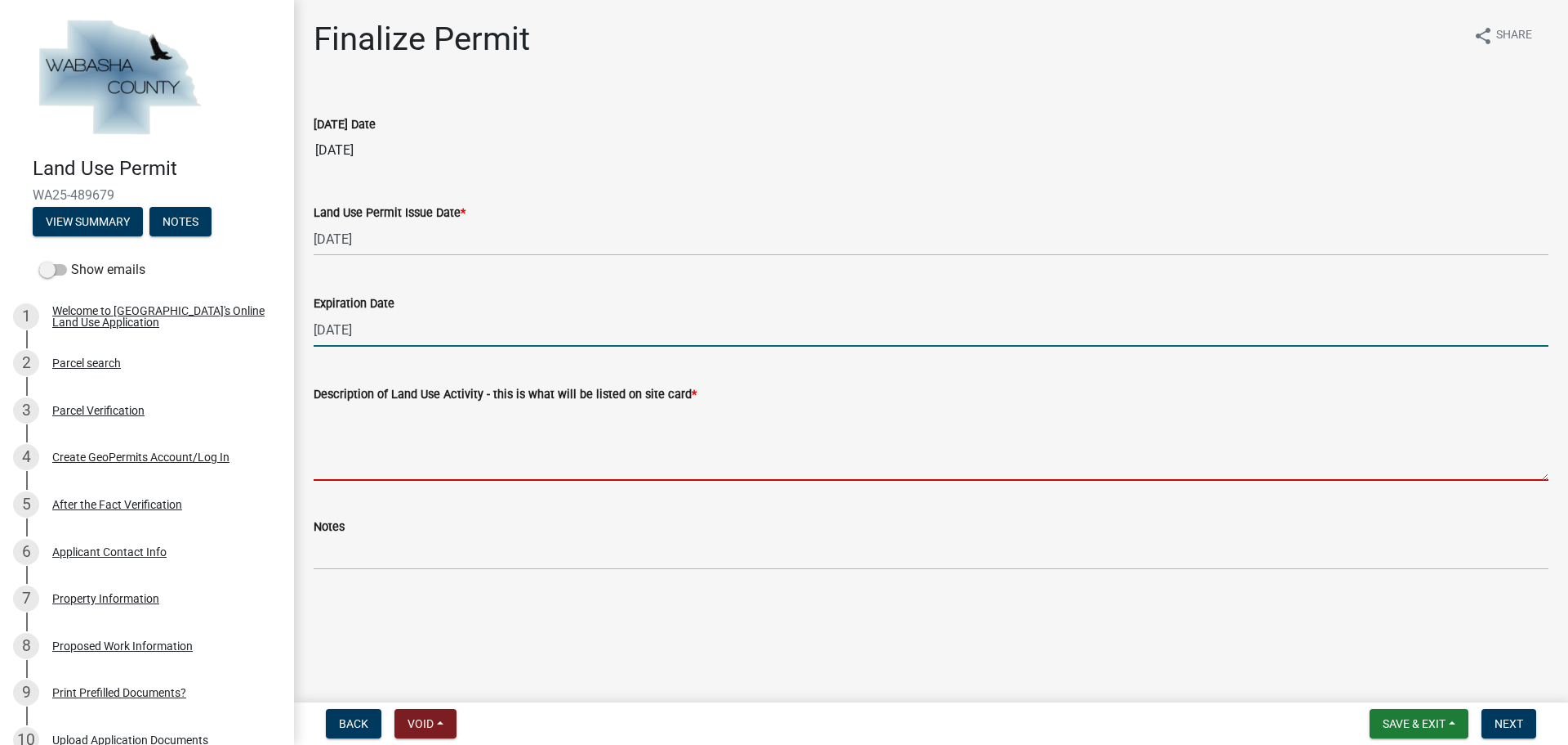
click at [386, 452] on textarea "Description of Land Use Activity - this is what will be listed on site card *" at bounding box center [931, 442] width 1235 height 77
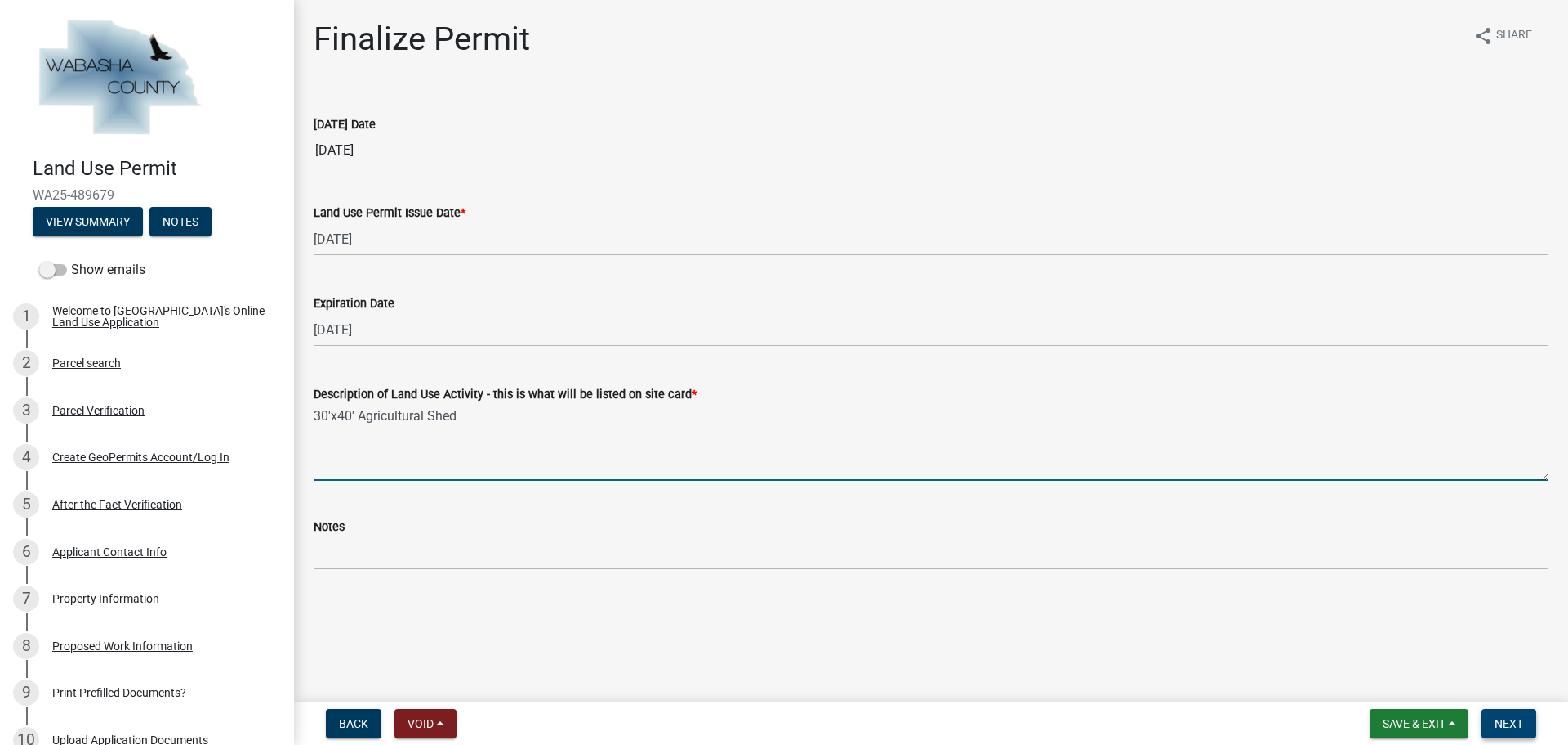
type textarea "30'x40' Agricultural Shed"
click at [1518, 723] on span "Next" at bounding box center [1509, 723] width 28 height 13
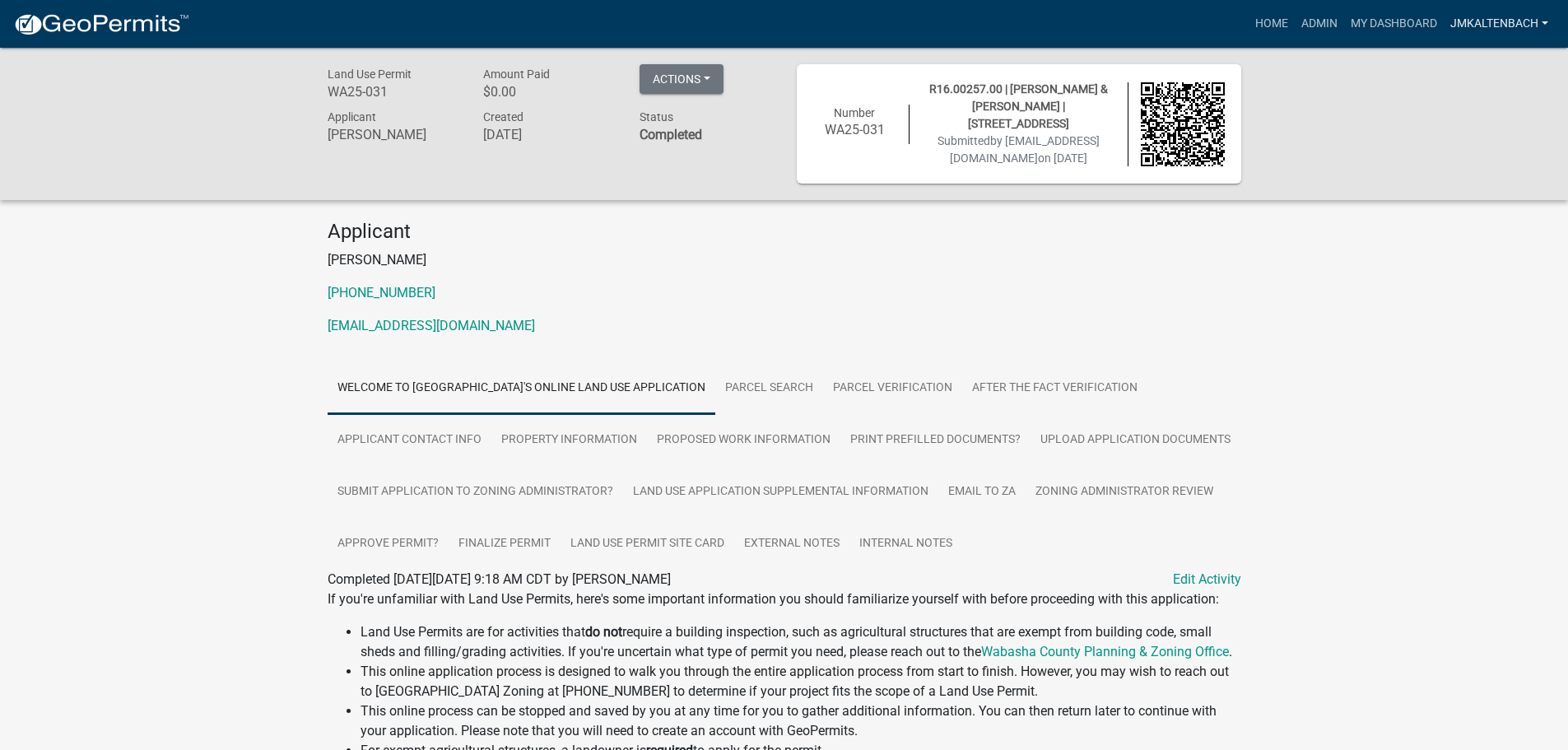
click at [1530, 28] on link "jmkaltenbach" at bounding box center [1498, 23] width 111 height 31
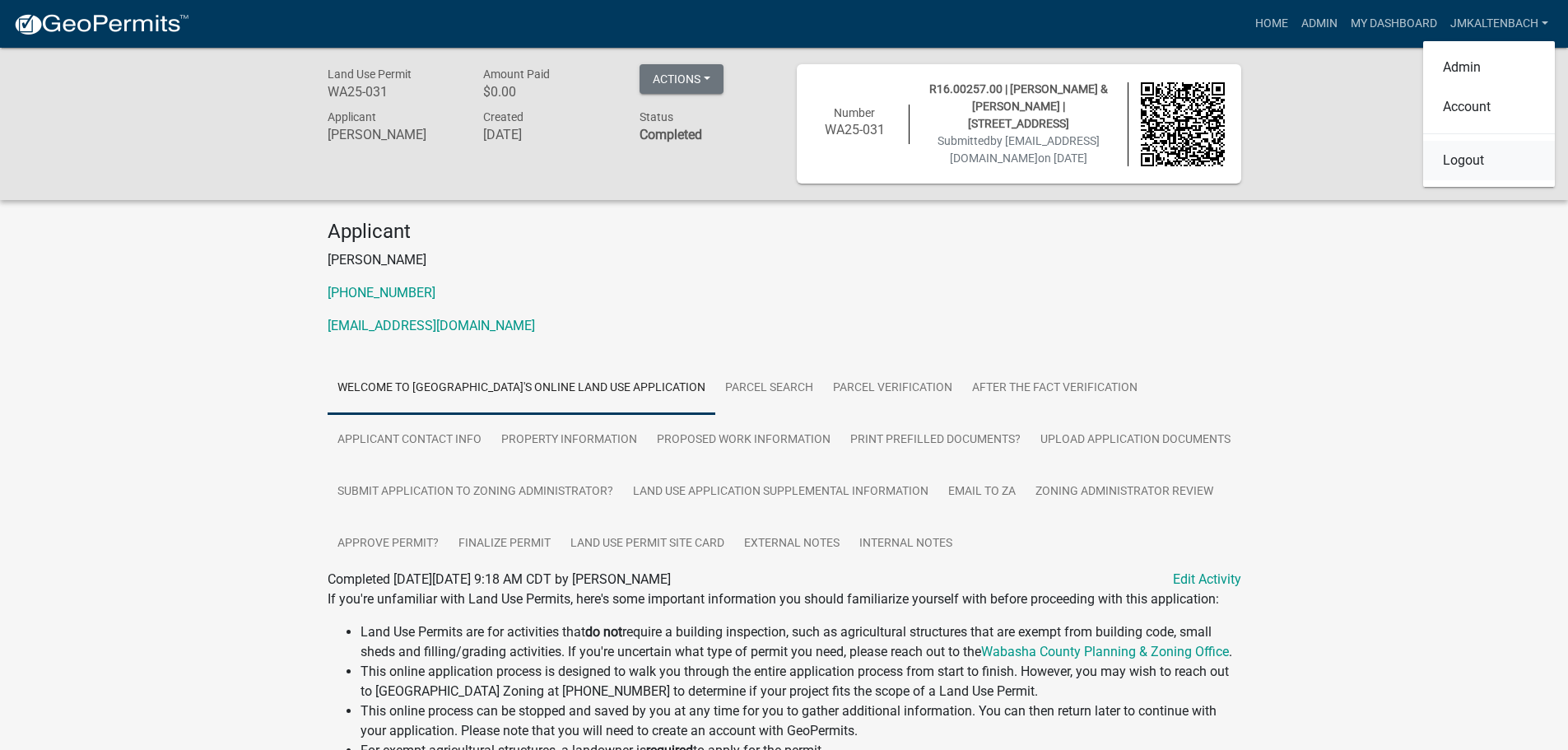
click at [1465, 168] on link "Logout" at bounding box center [1488, 161] width 131 height 39
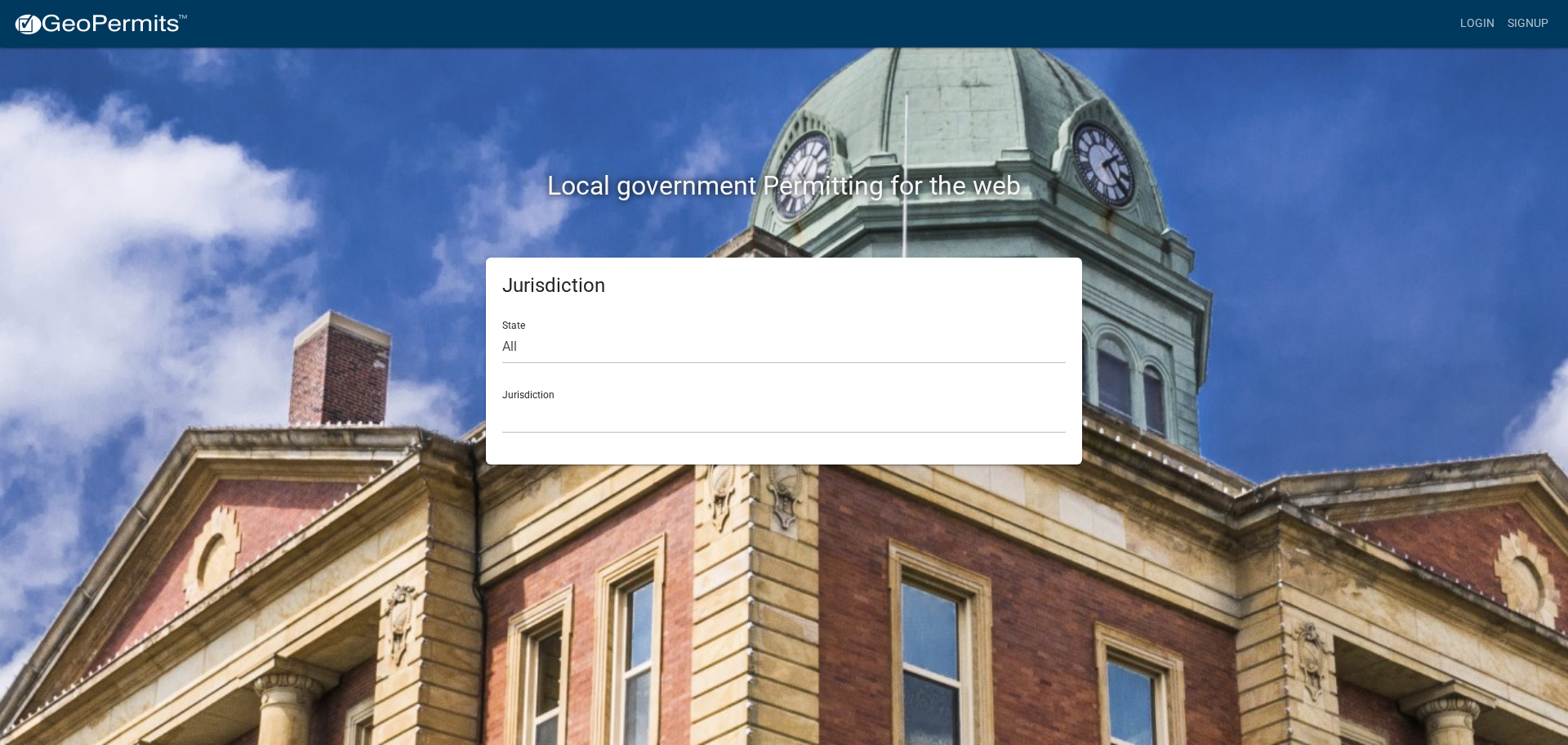
click at [1398, 19] on div "Login Signup" at bounding box center [878, 23] width 1354 height 31
